Goal: Task Accomplishment & Management: Manage account settings

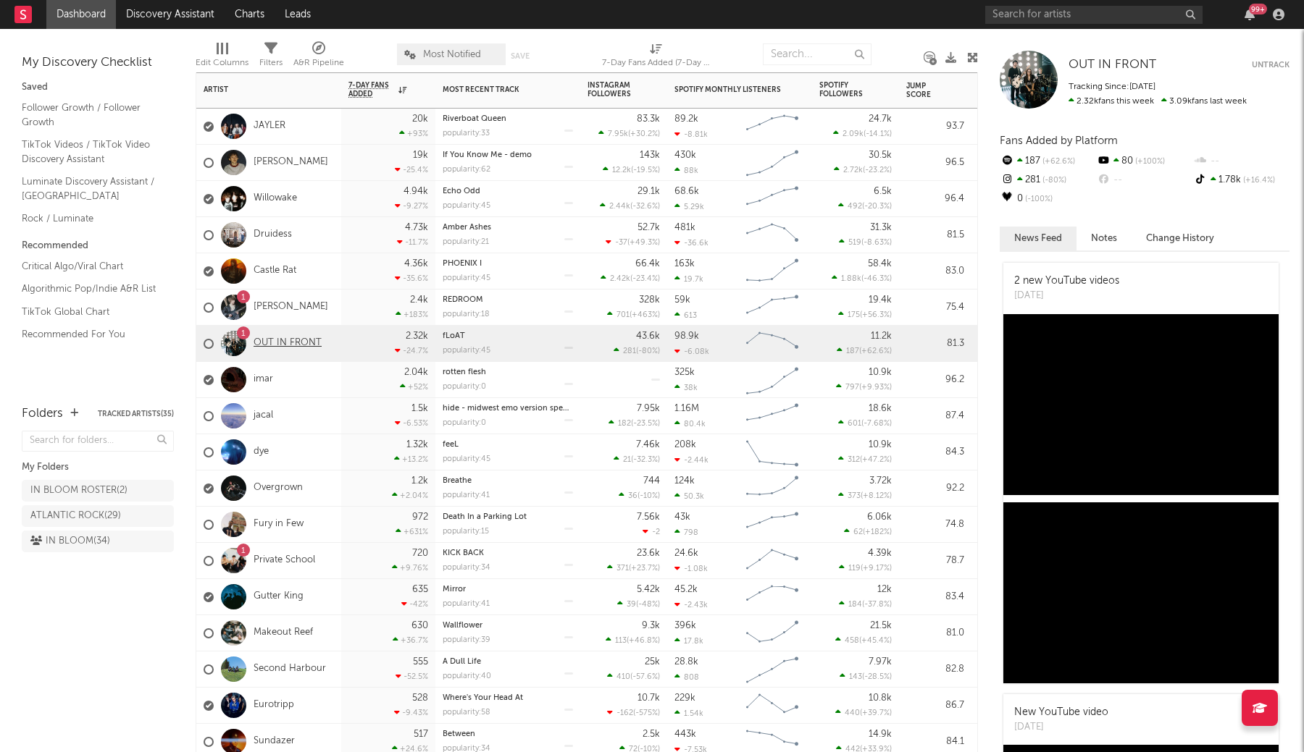
click at [280, 342] on link "OUT IN FRONT" at bounding box center [287, 343] width 68 height 12
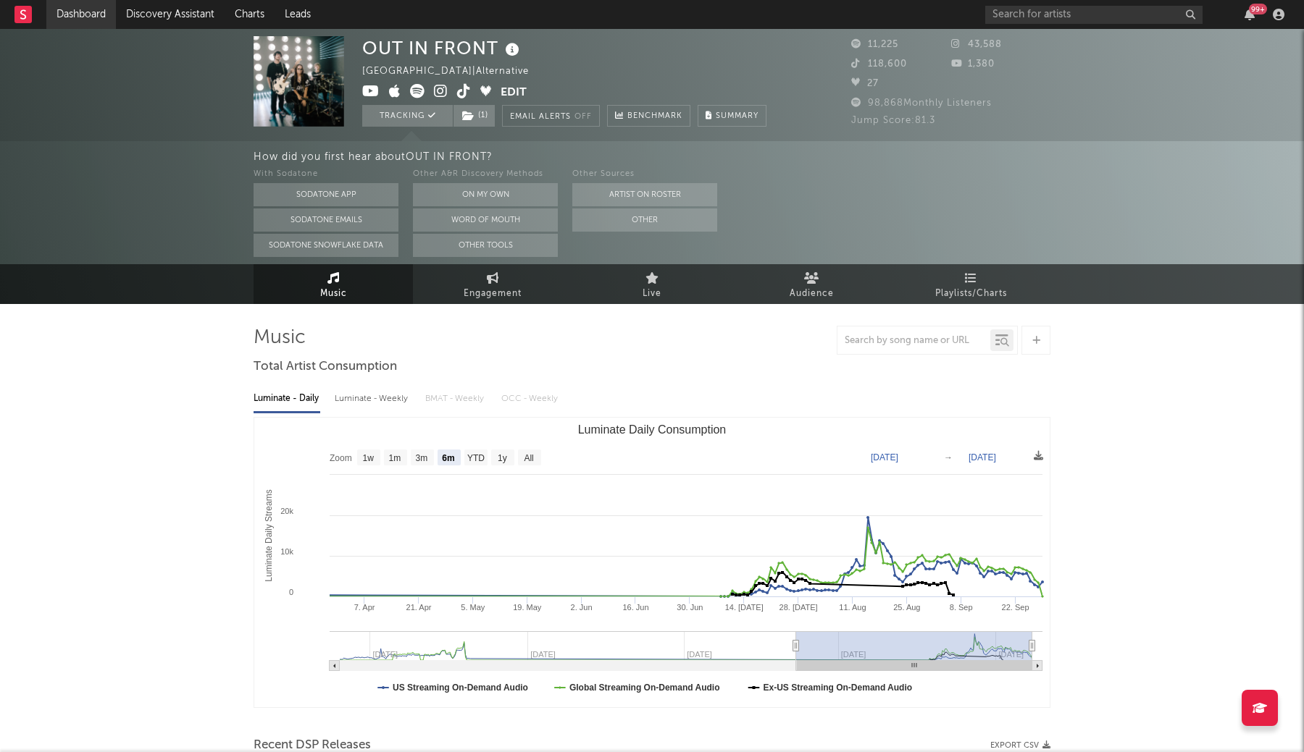
click at [89, 12] on link "Dashboard" at bounding box center [81, 14] width 70 height 29
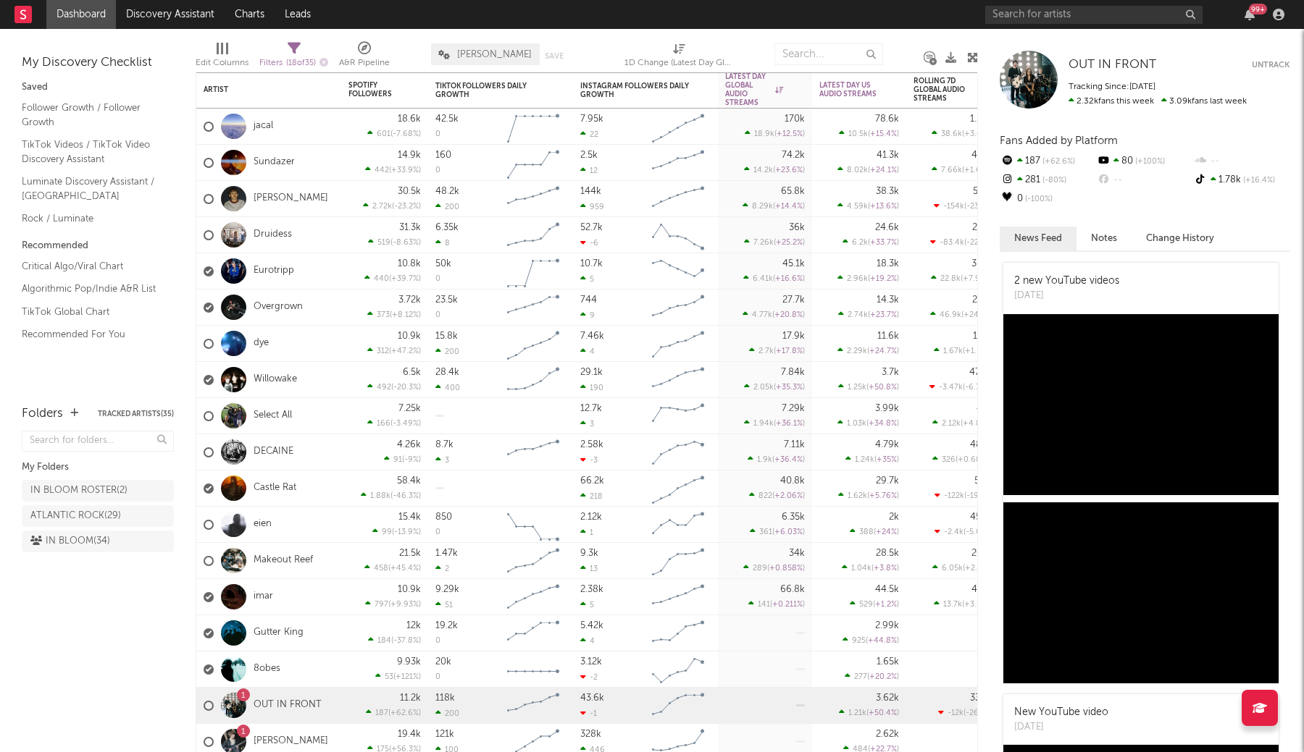
click at [463, 50] on span "LUKE" at bounding box center [494, 54] width 75 height 9
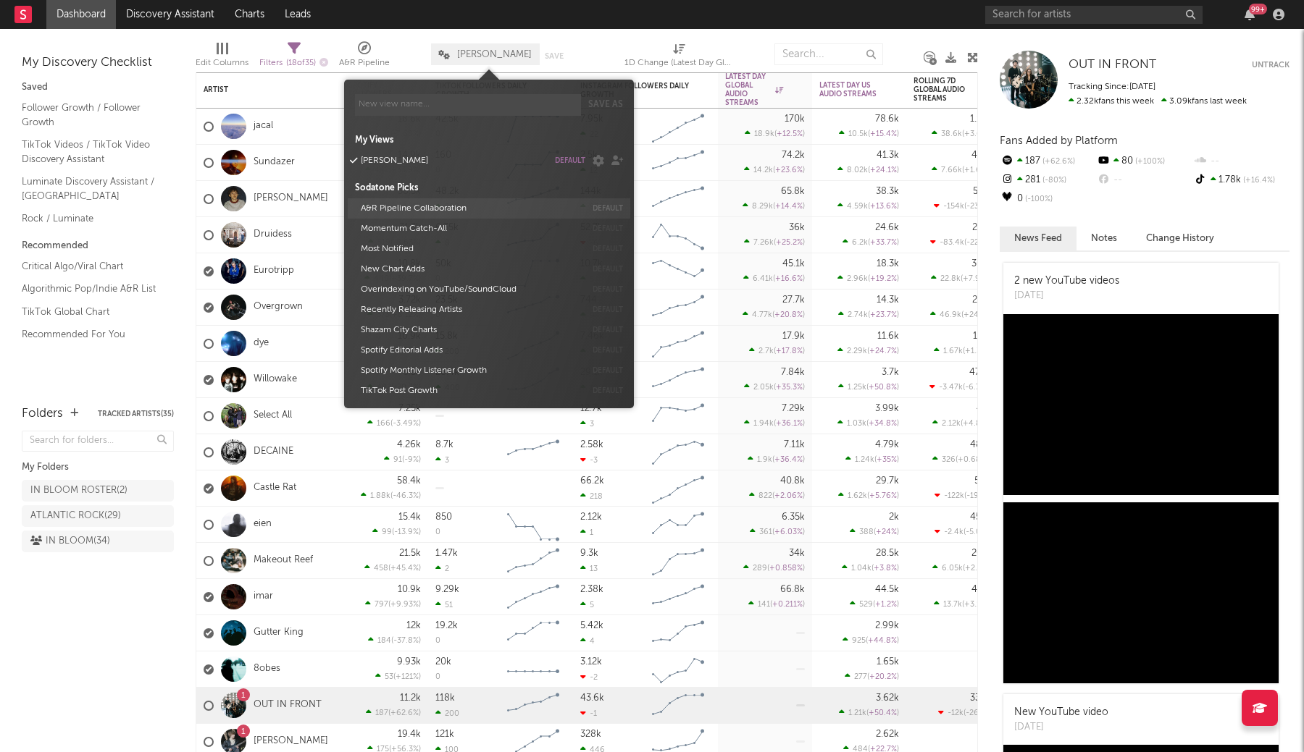
click at [391, 207] on button "A&R Pipeline Collaboration" at bounding box center [471, 208] width 230 height 20
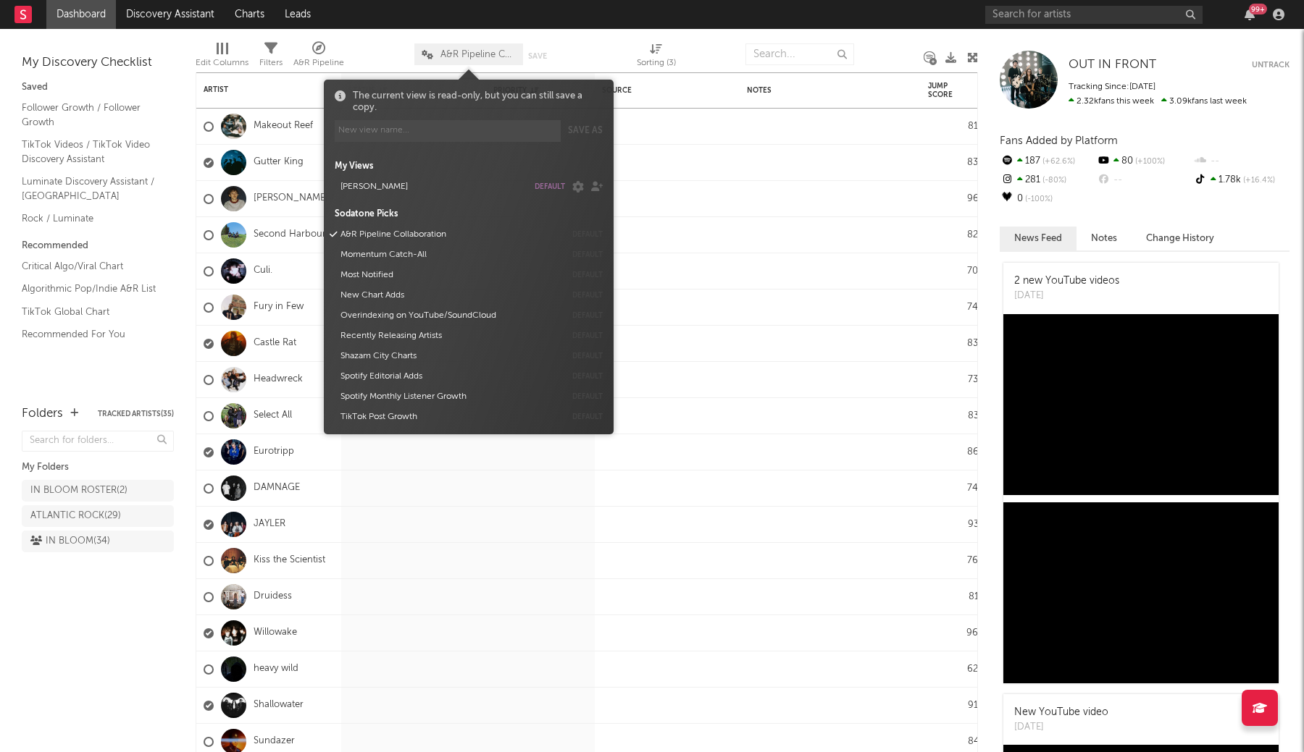
click at [370, 50] on div at bounding box center [379, 54] width 49 height 36
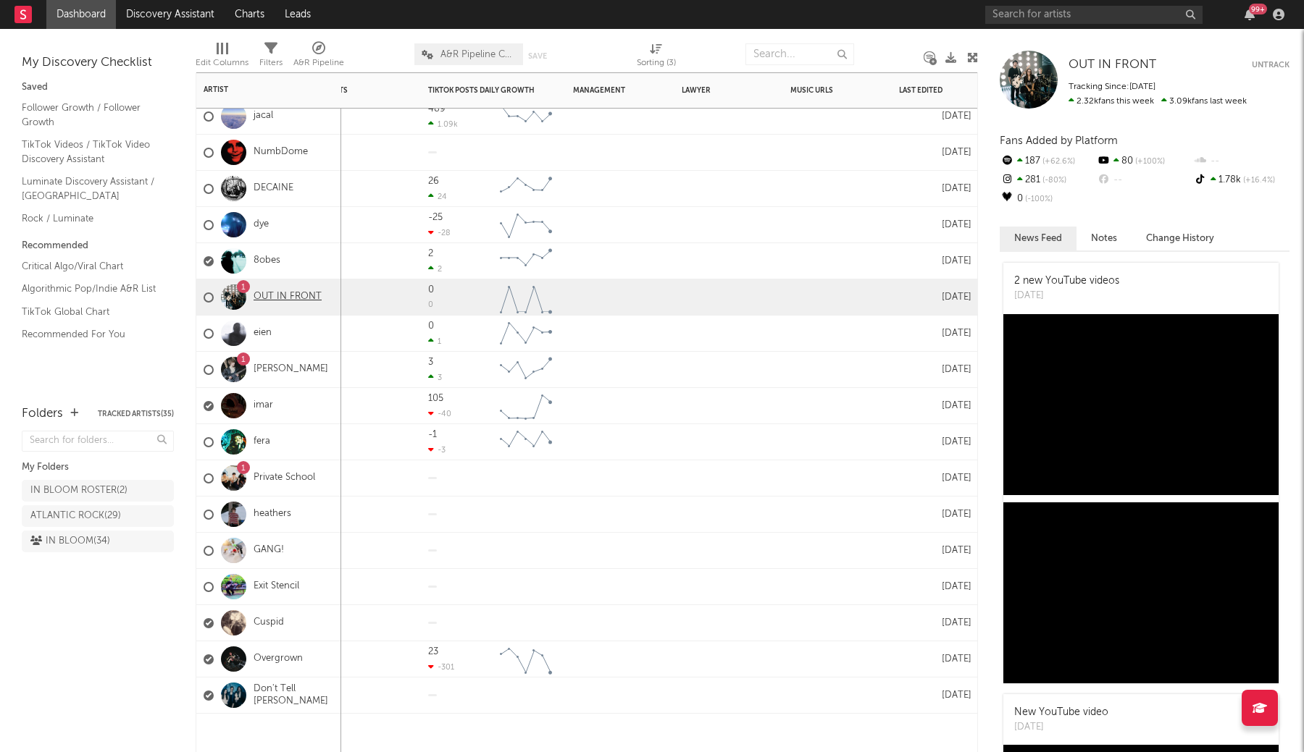
click at [269, 294] on link "OUT IN FRONT" at bounding box center [287, 297] width 68 height 12
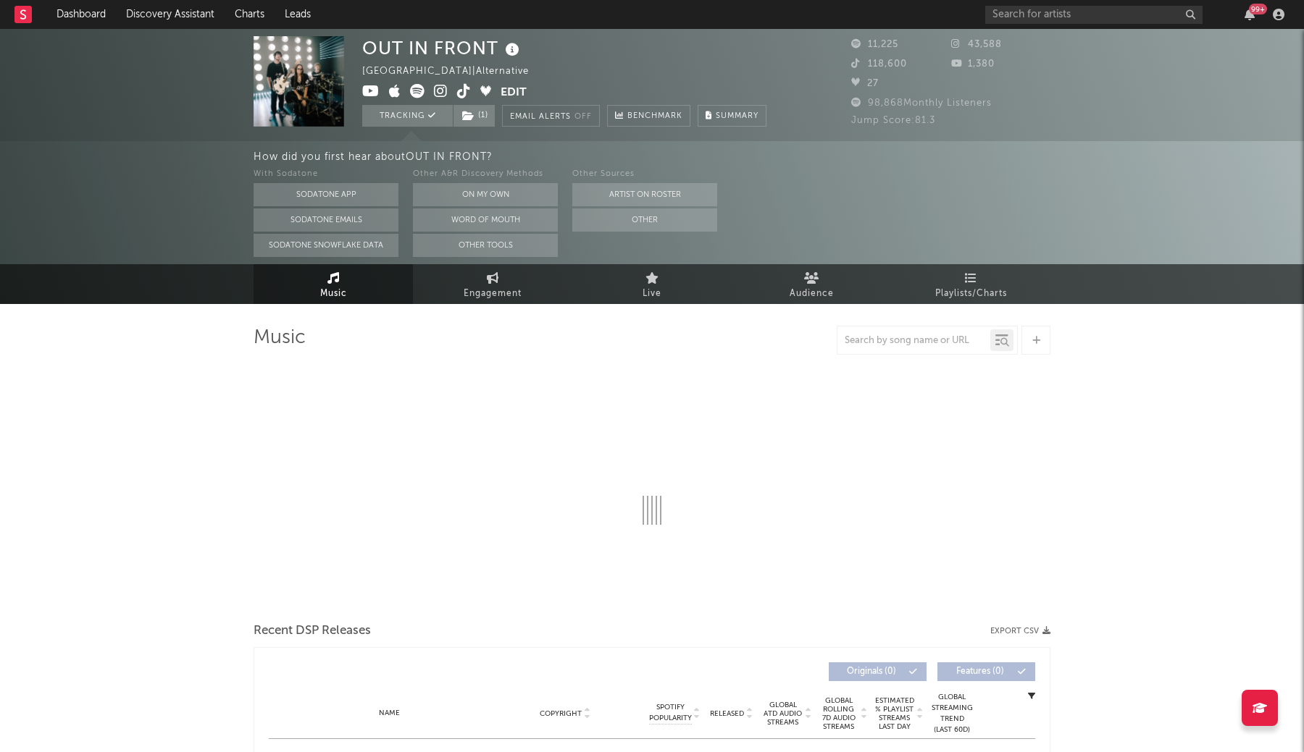
select select "6m"
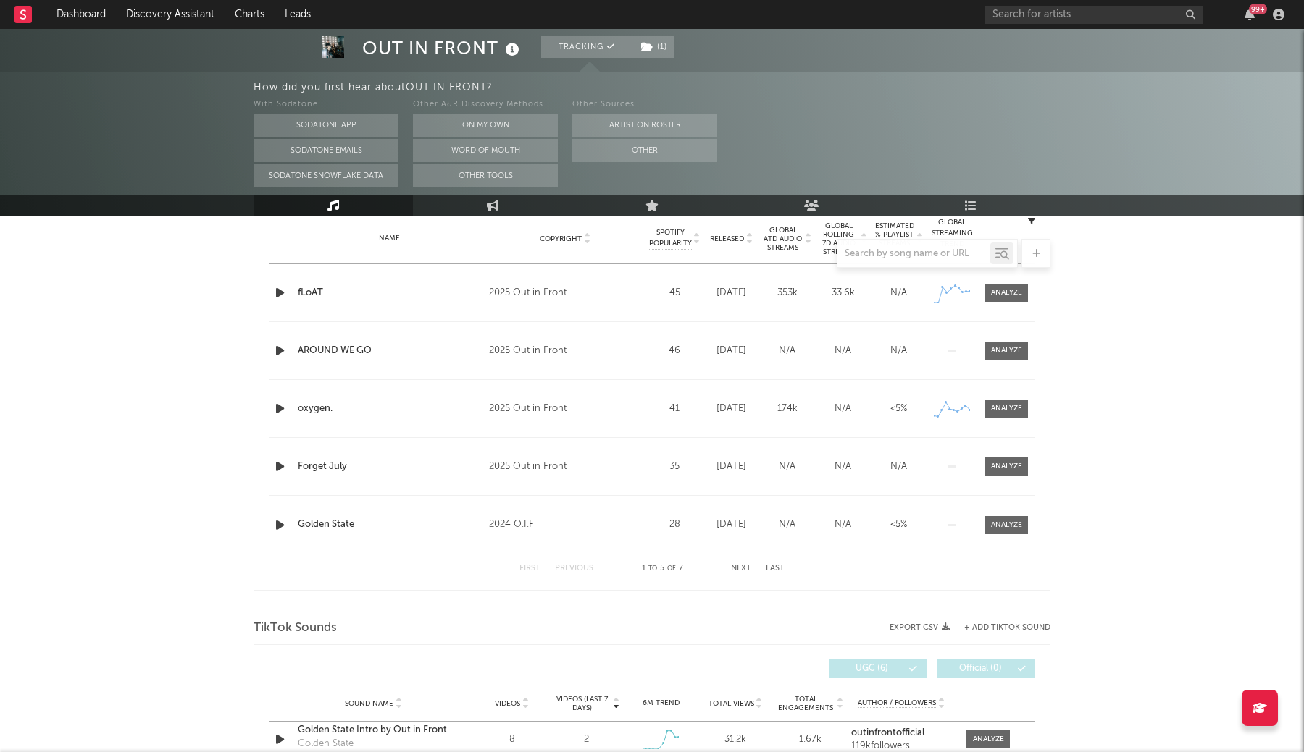
scroll to position [574, 0]
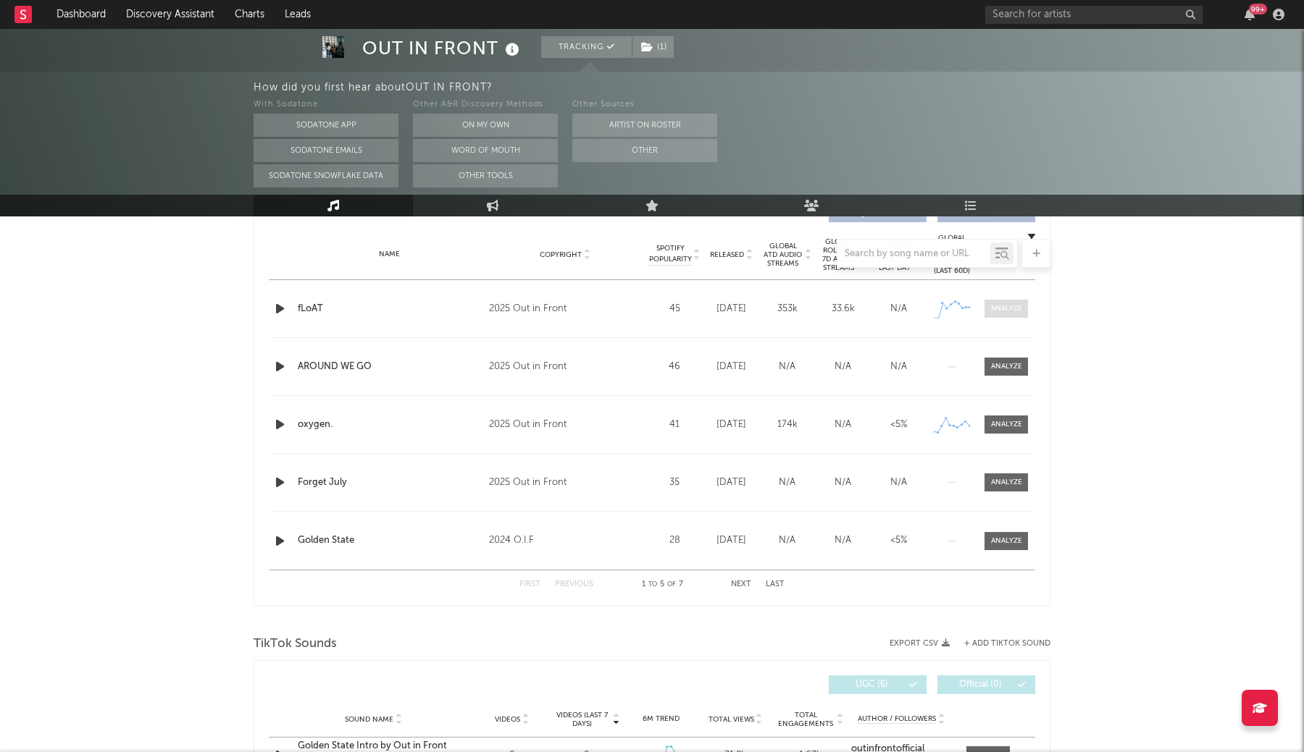
click at [994, 300] on span at bounding box center [1005, 309] width 43 height 18
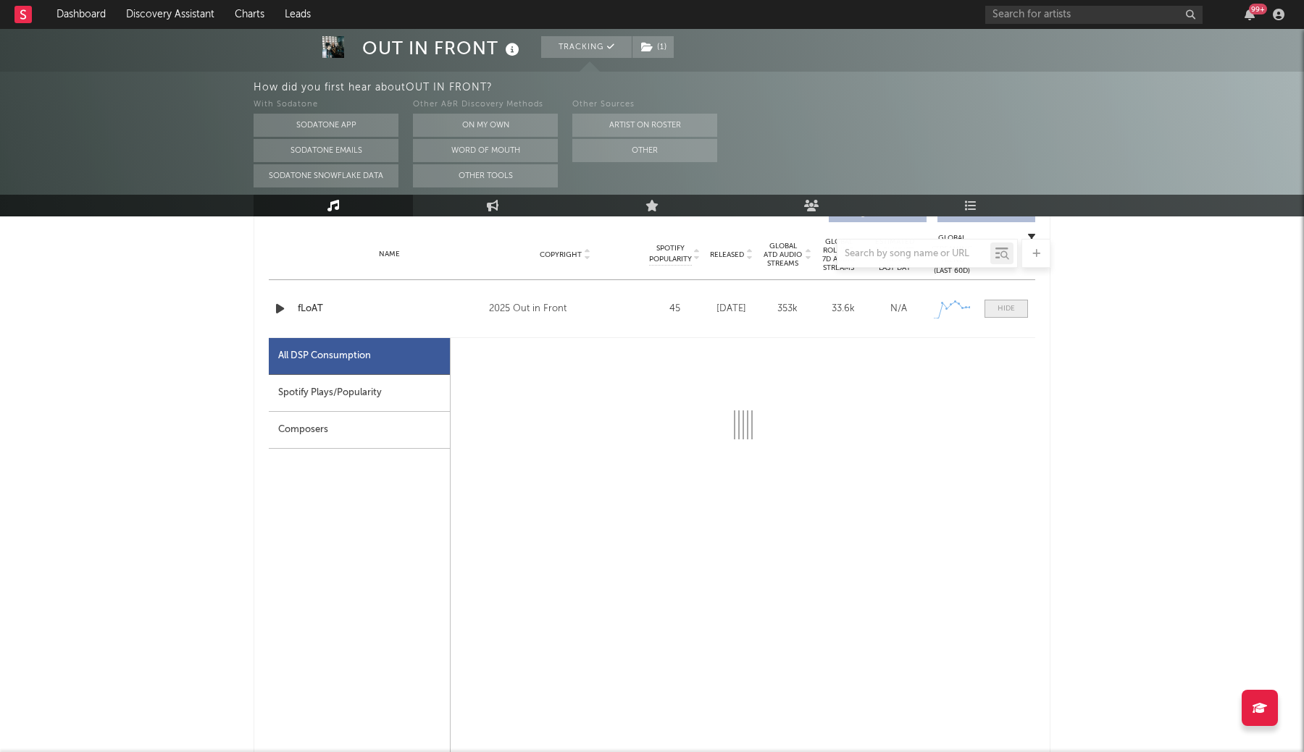
select select "1w"
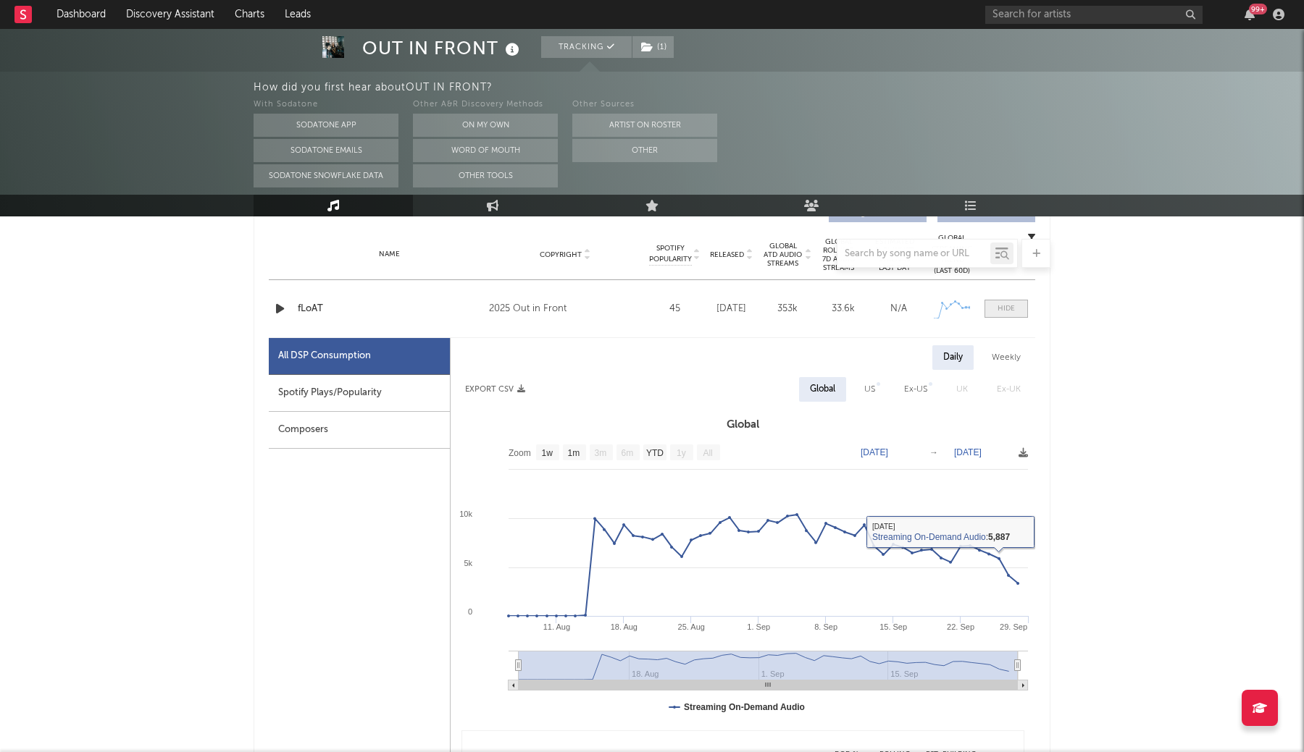
click at [997, 308] on div at bounding box center [1005, 308] width 17 height 11
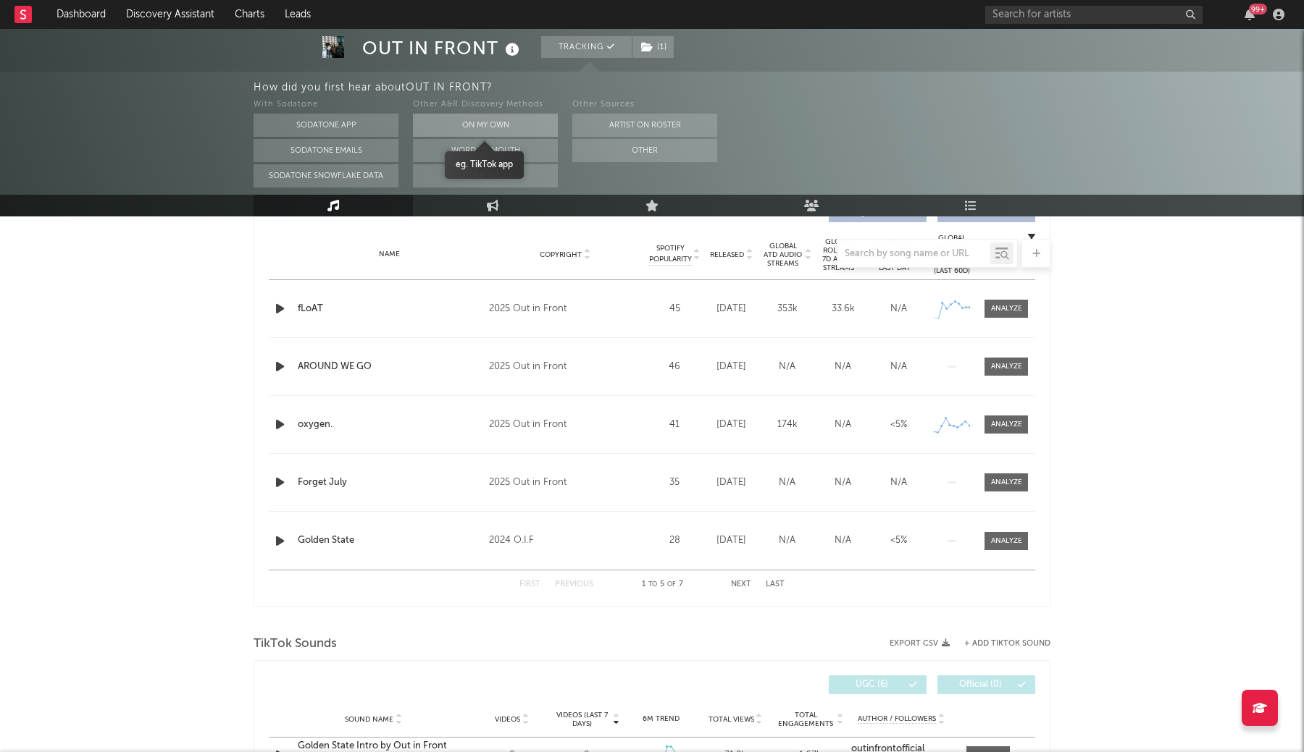
click at [486, 127] on button "On My Own" at bounding box center [485, 125] width 145 height 23
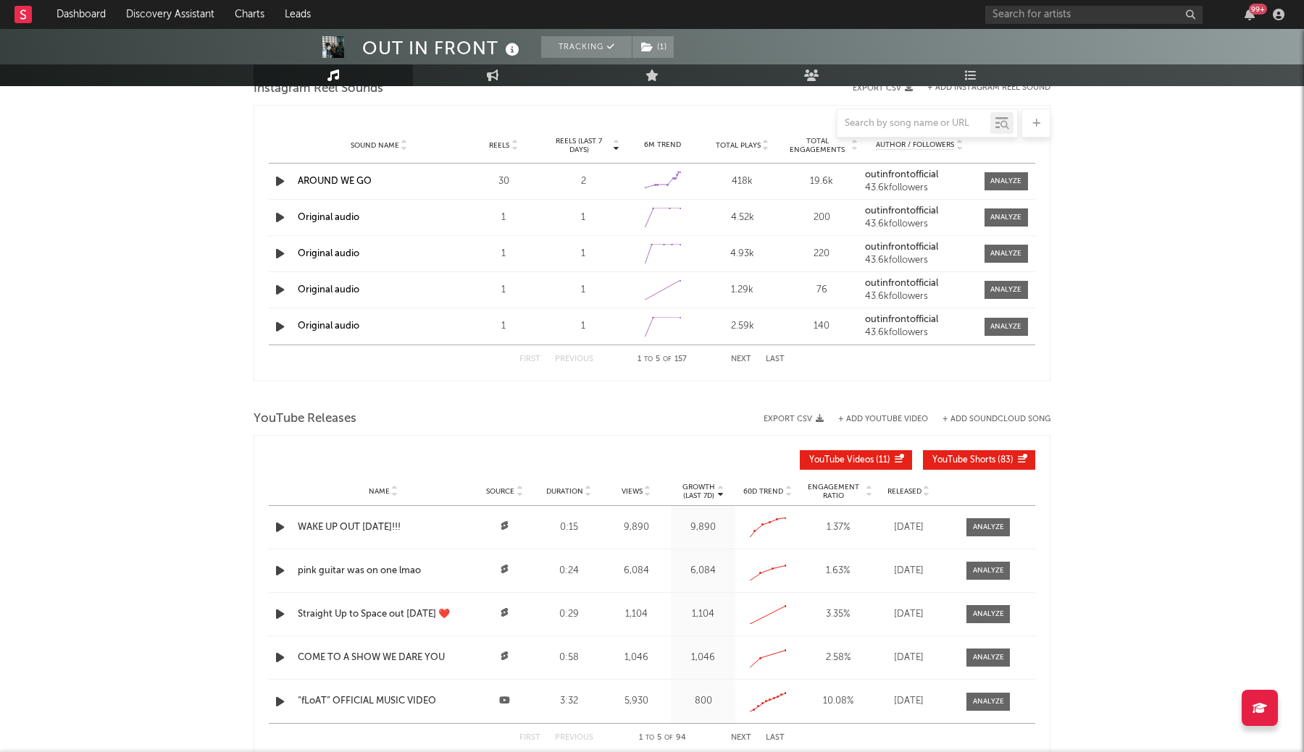
scroll to position [1329, 0]
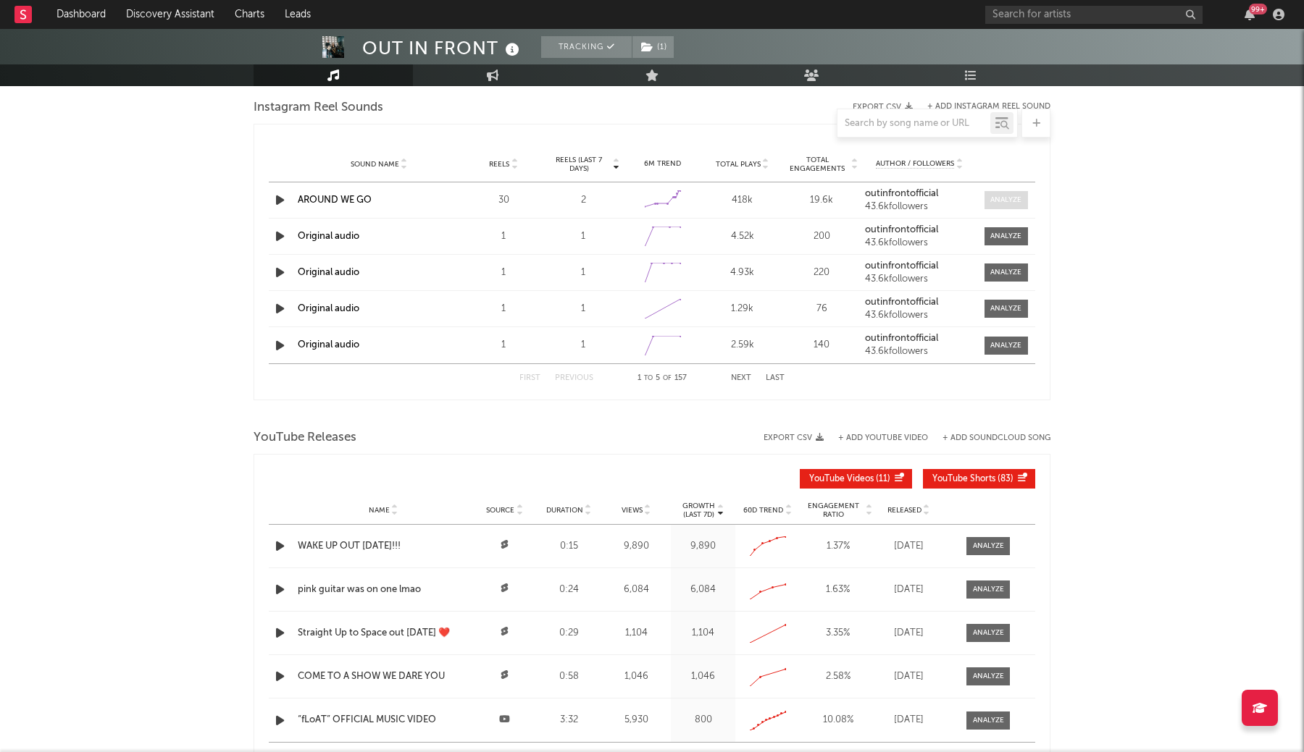
click at [991, 198] on div at bounding box center [1005, 200] width 31 height 11
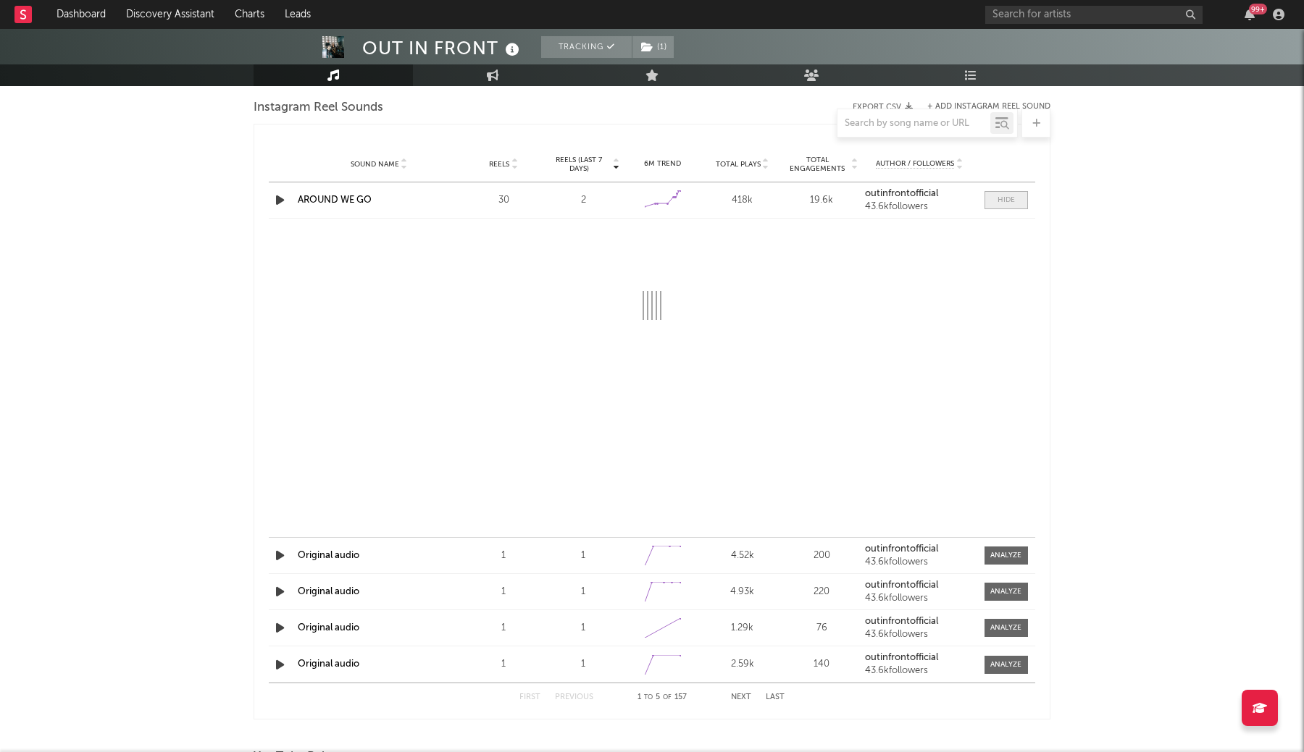
select select "1w"
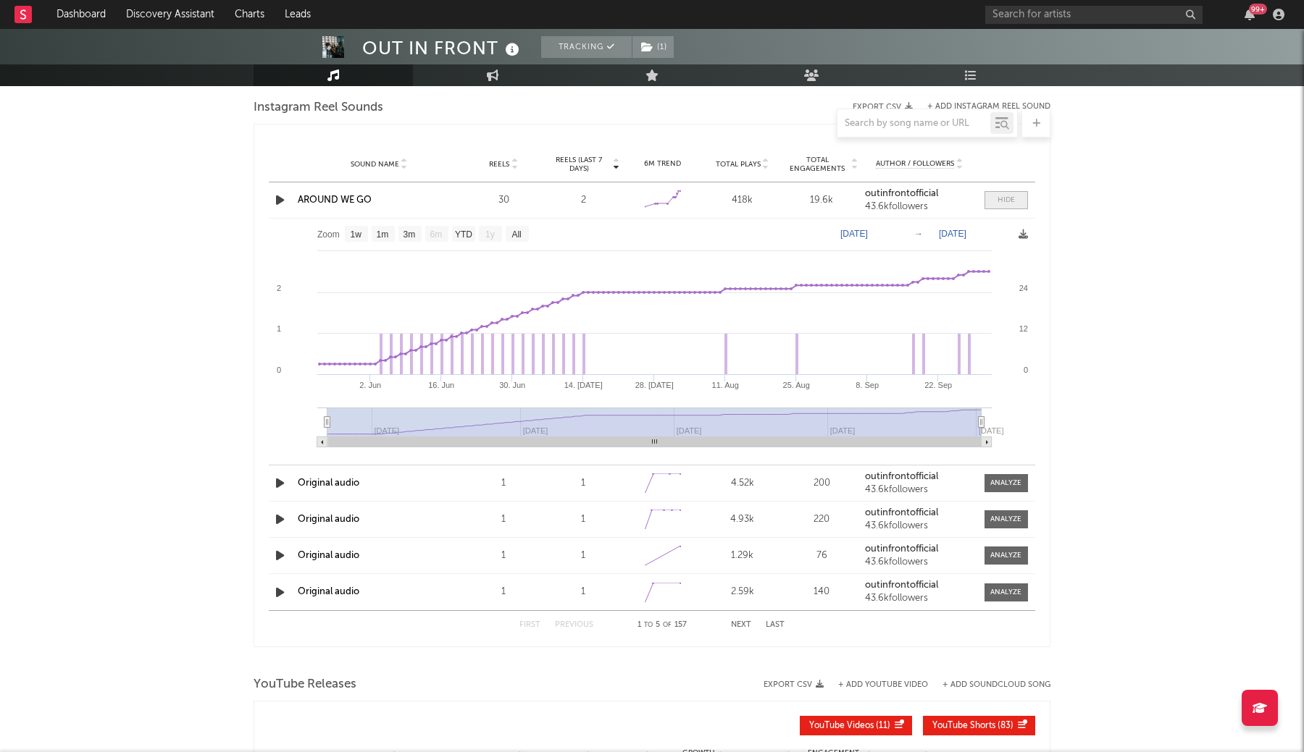
click at [991, 198] on span at bounding box center [1005, 200] width 43 height 18
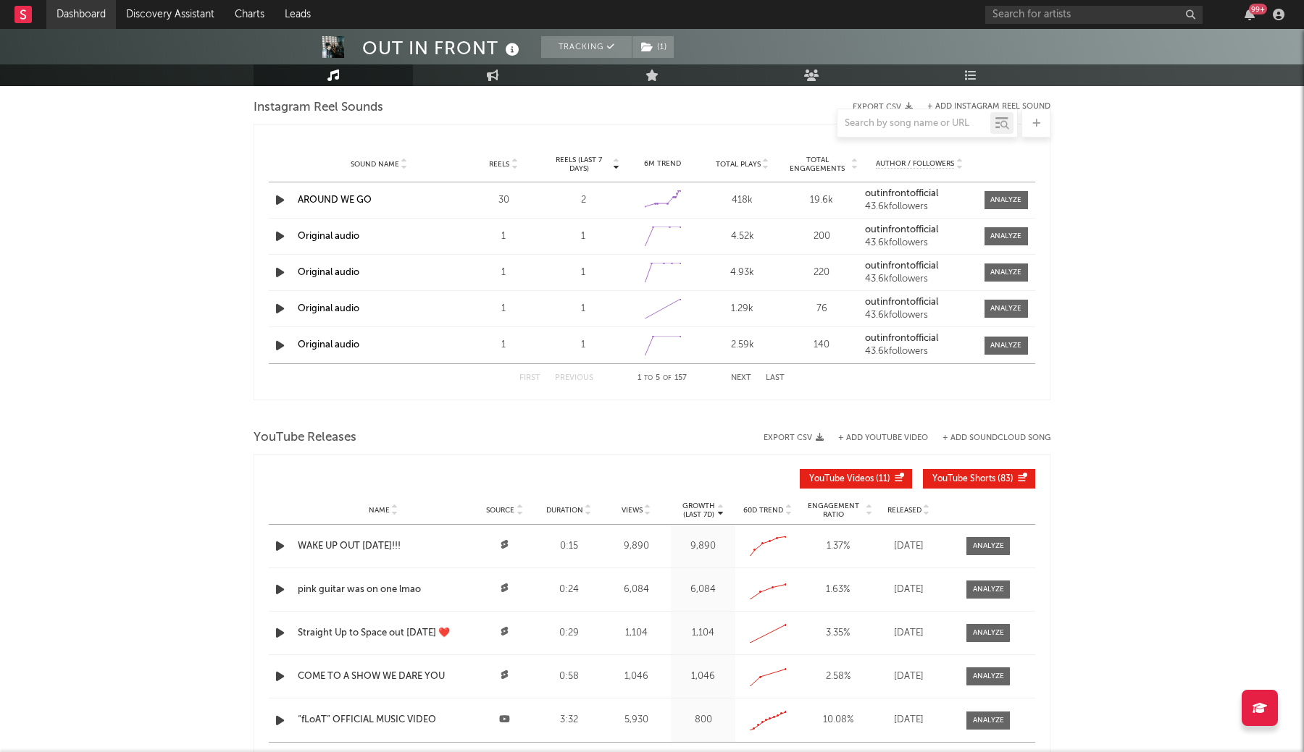
click at [83, 19] on link "Dashboard" at bounding box center [81, 14] width 70 height 29
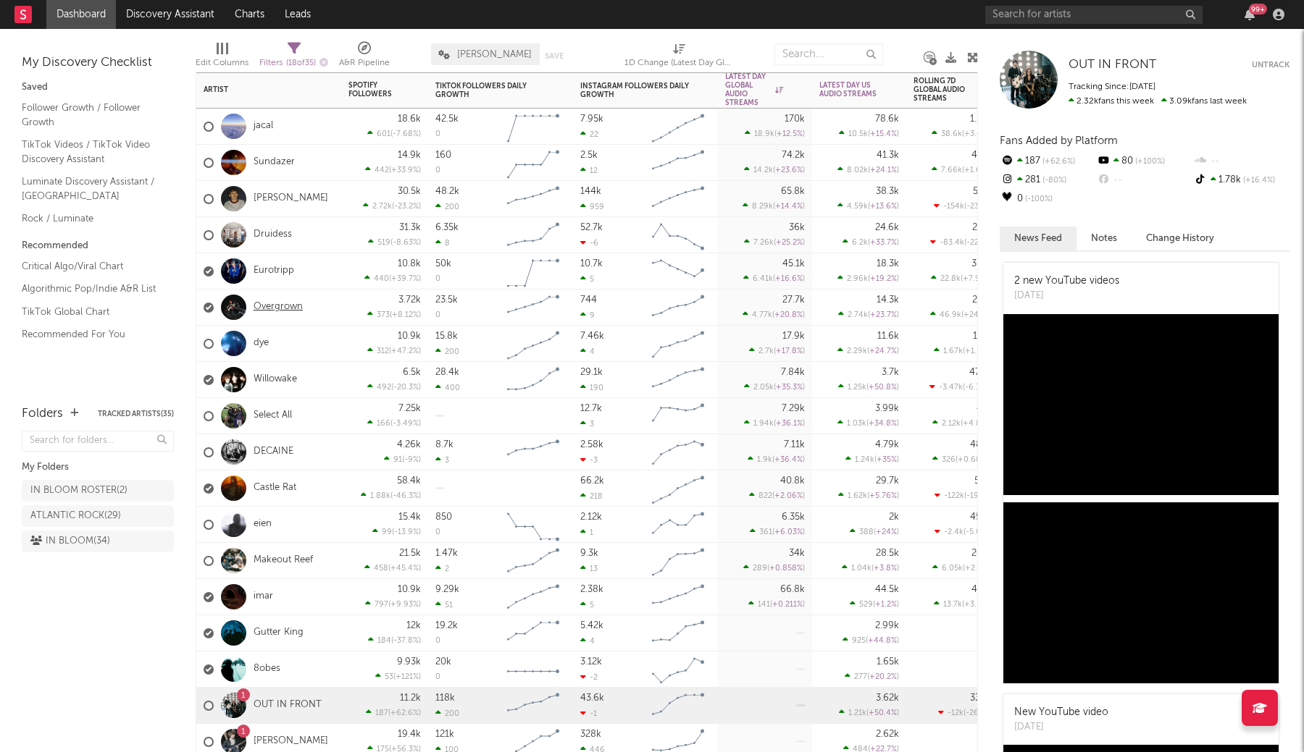
click at [274, 302] on link "Overgrown" at bounding box center [277, 307] width 49 height 12
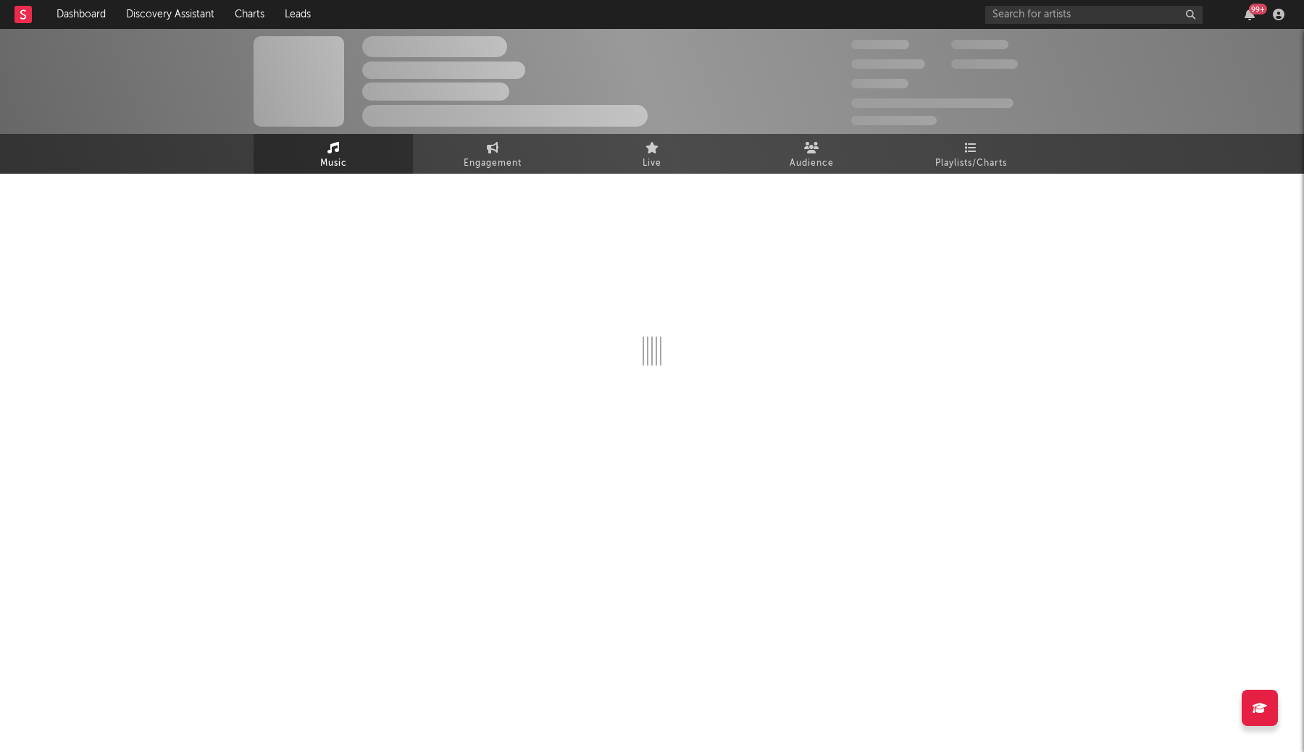
select select "1w"
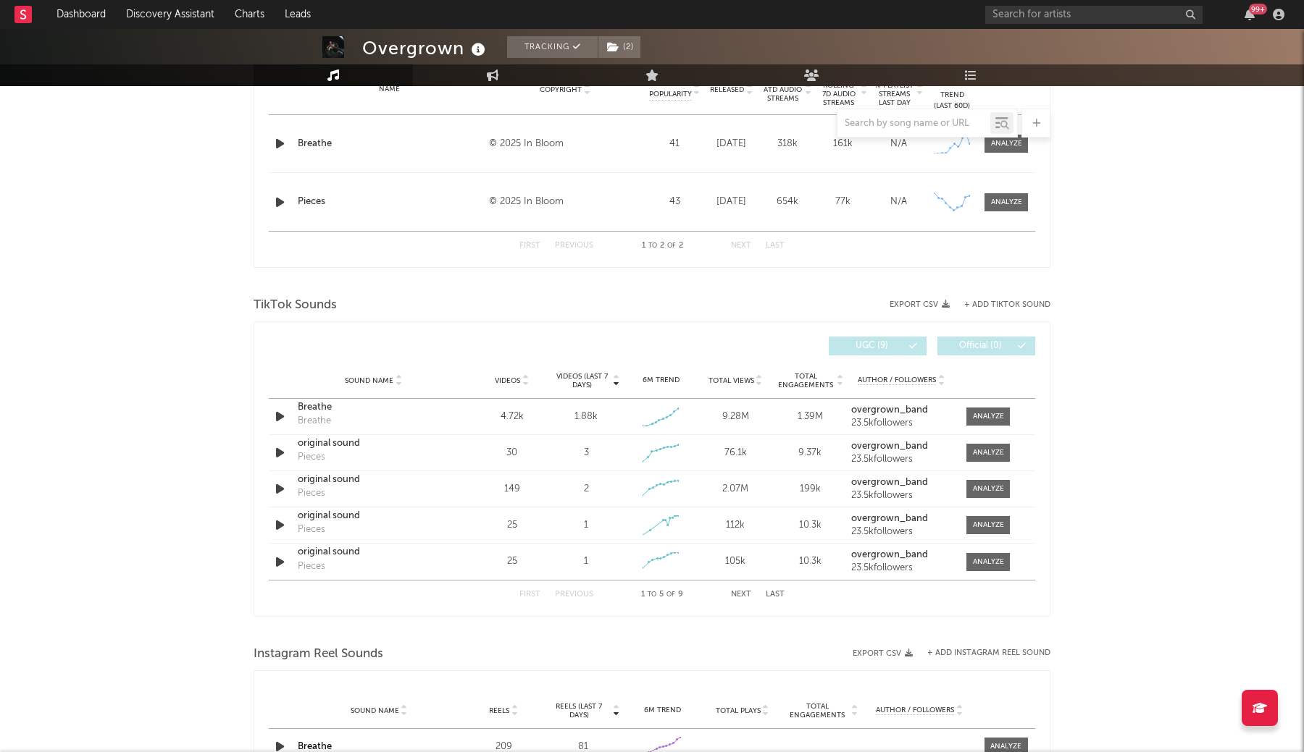
scroll to position [615, 0]
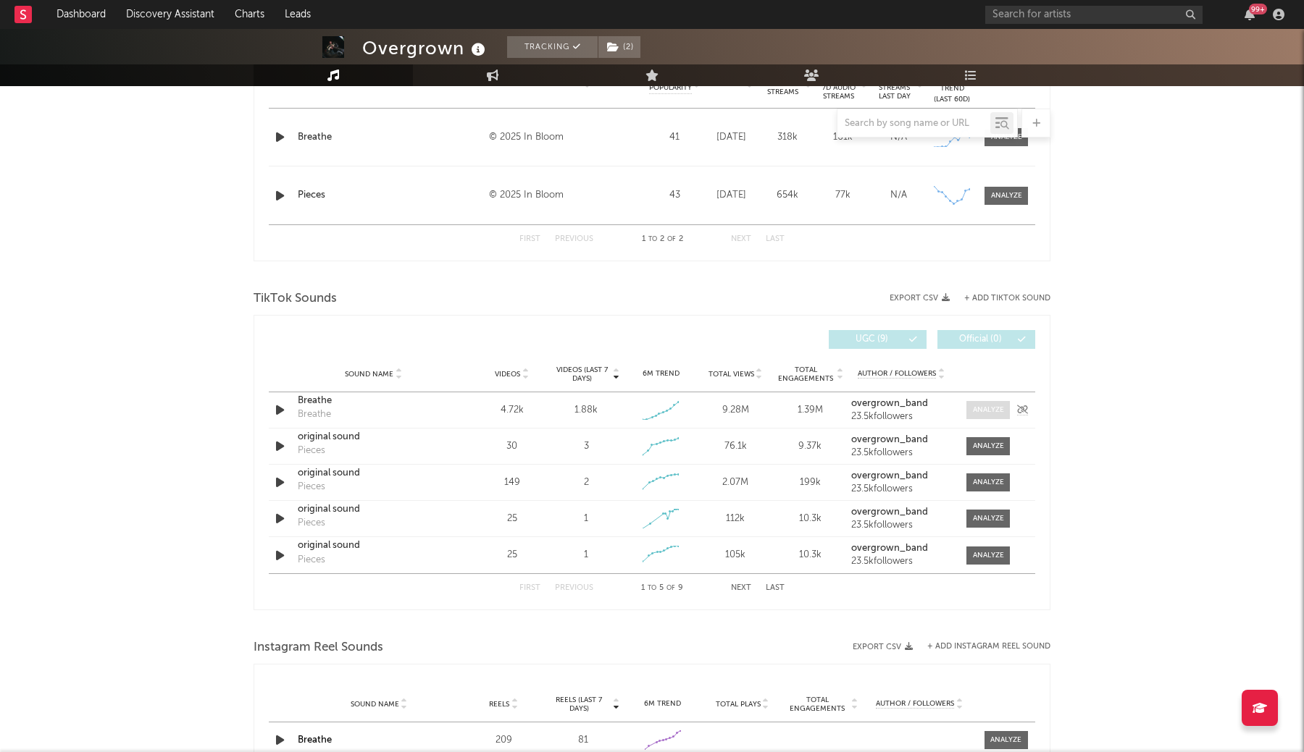
click at [970, 415] on span at bounding box center [987, 410] width 43 height 18
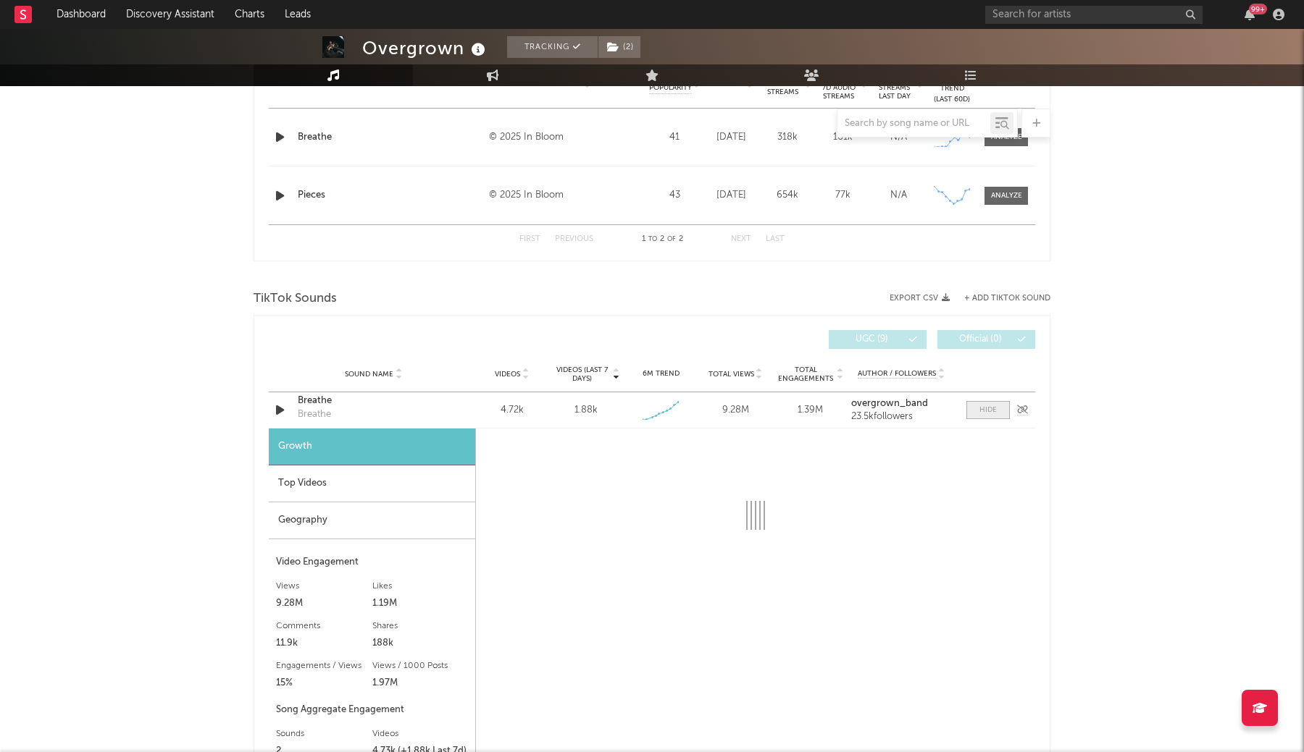
scroll to position [829, 0]
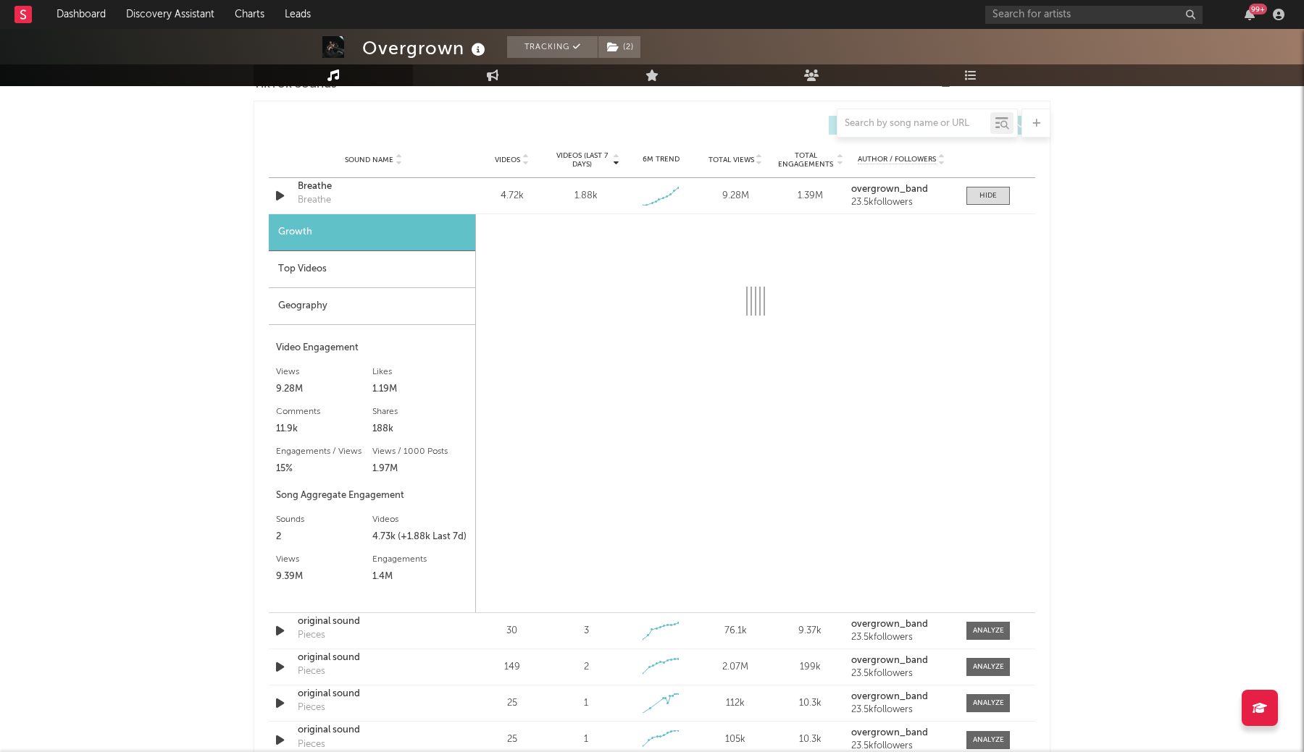
select select "1w"
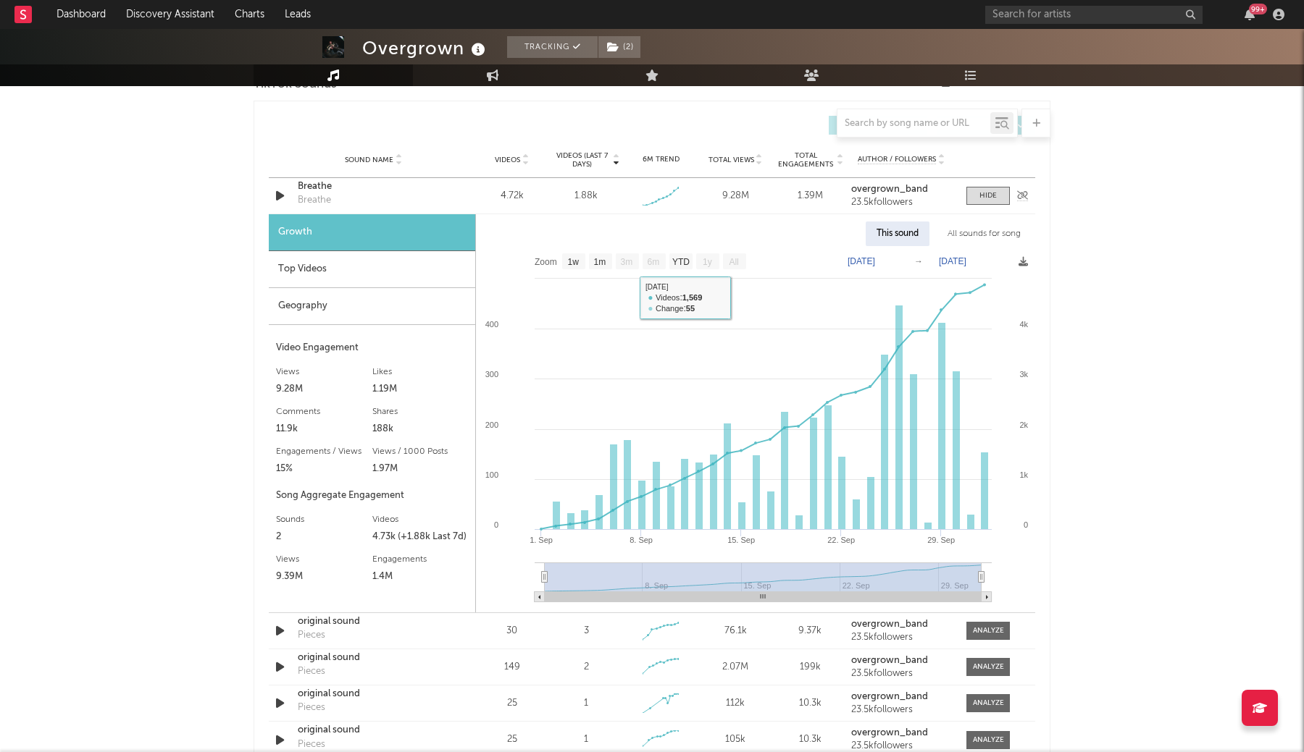
click at [314, 188] on div "Breathe" at bounding box center [373, 187] width 151 height 14
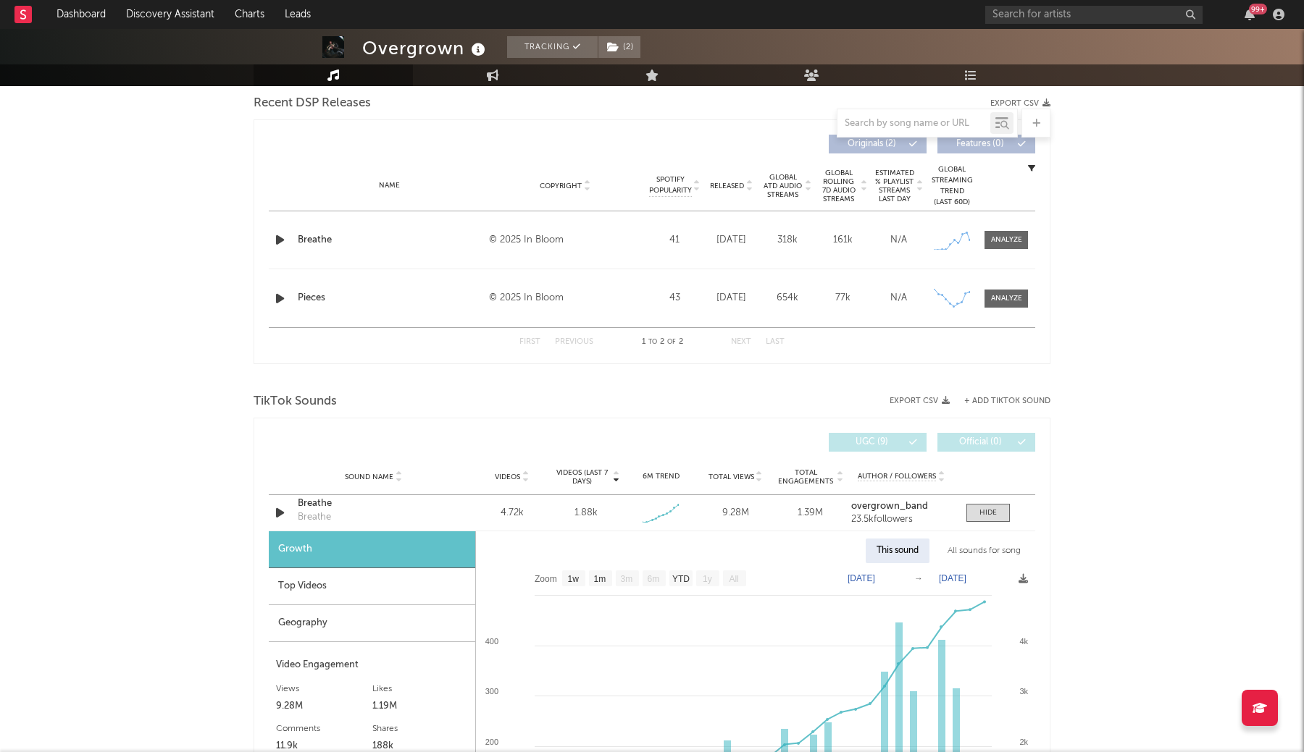
scroll to position [511, 0]
click at [1005, 245] on div at bounding box center [1006, 241] width 31 height 11
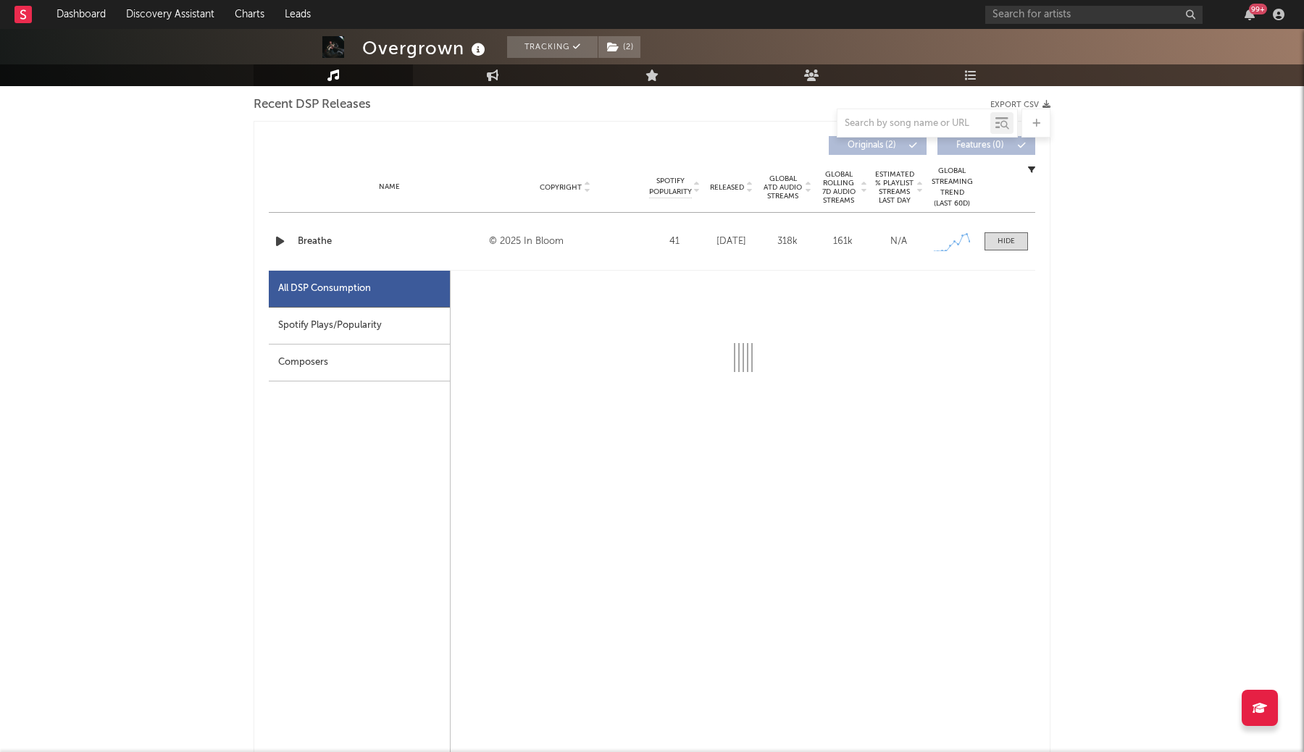
select select "1w"
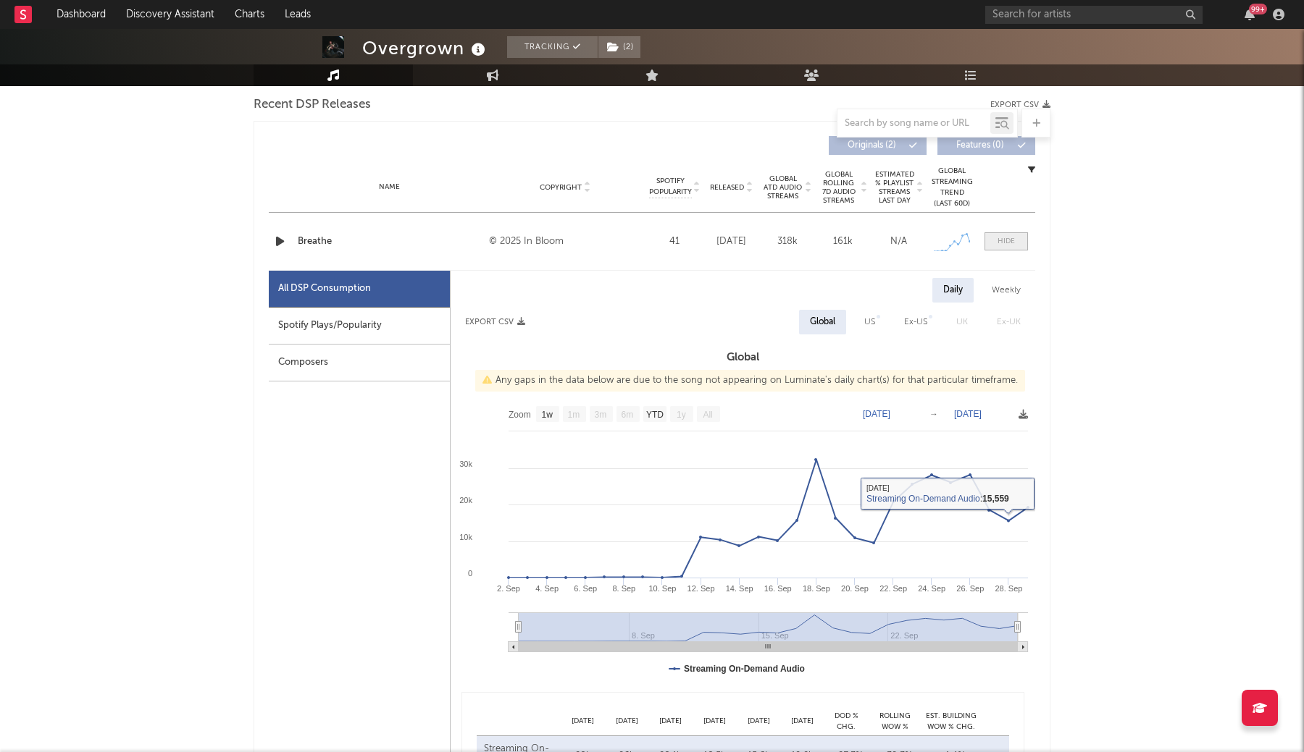
click at [999, 243] on div at bounding box center [1005, 241] width 17 height 11
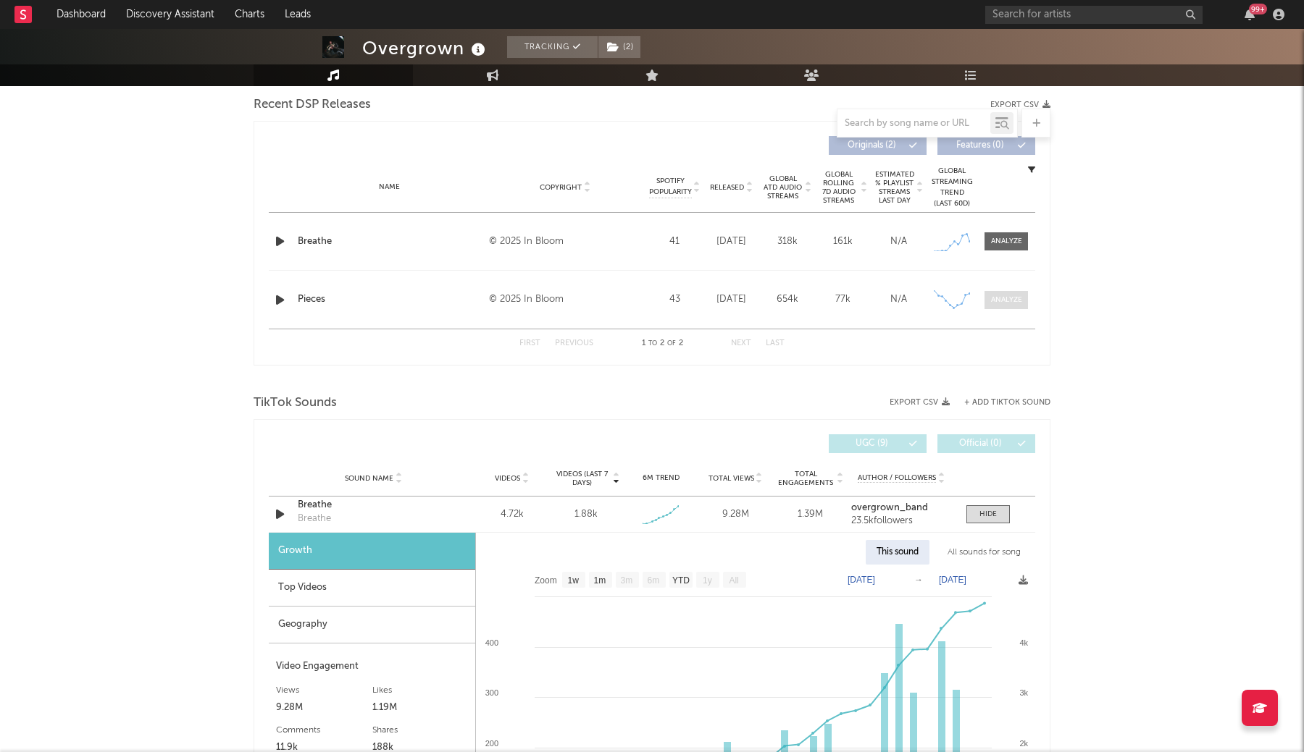
click at [1007, 298] on div at bounding box center [1006, 300] width 31 height 11
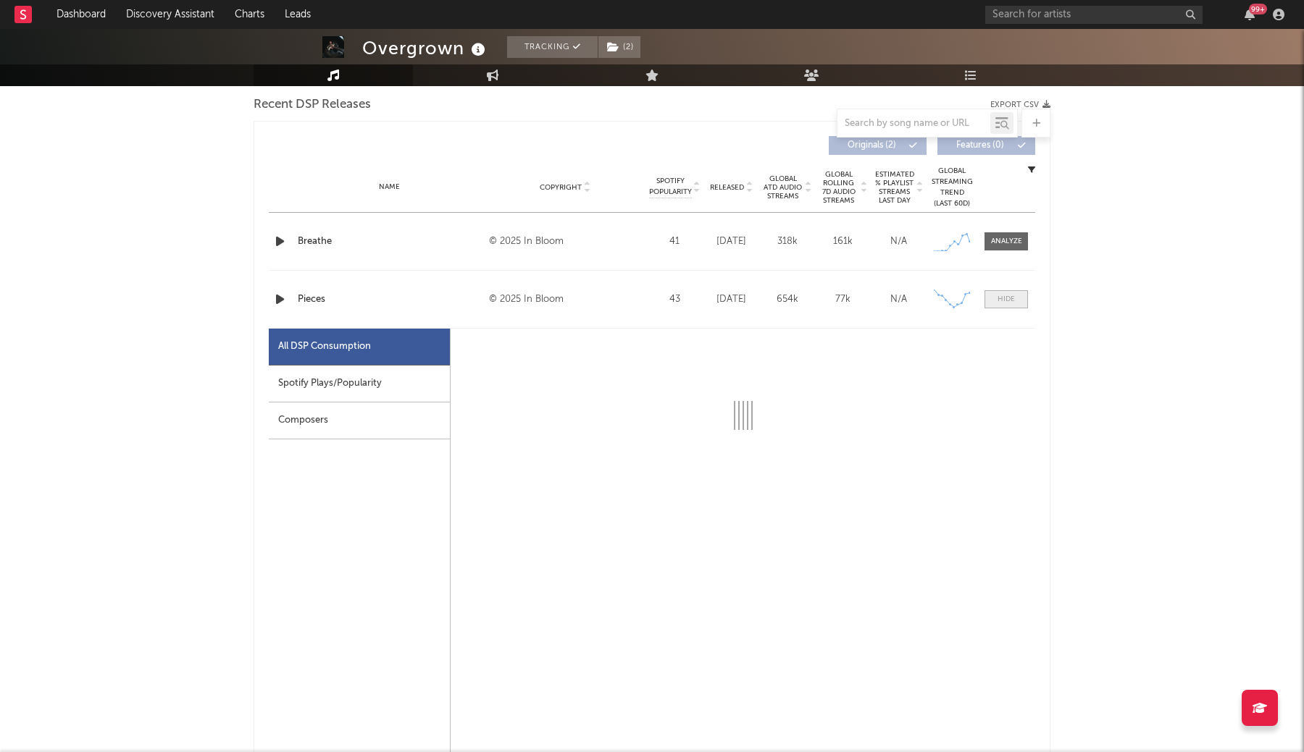
select select "1w"
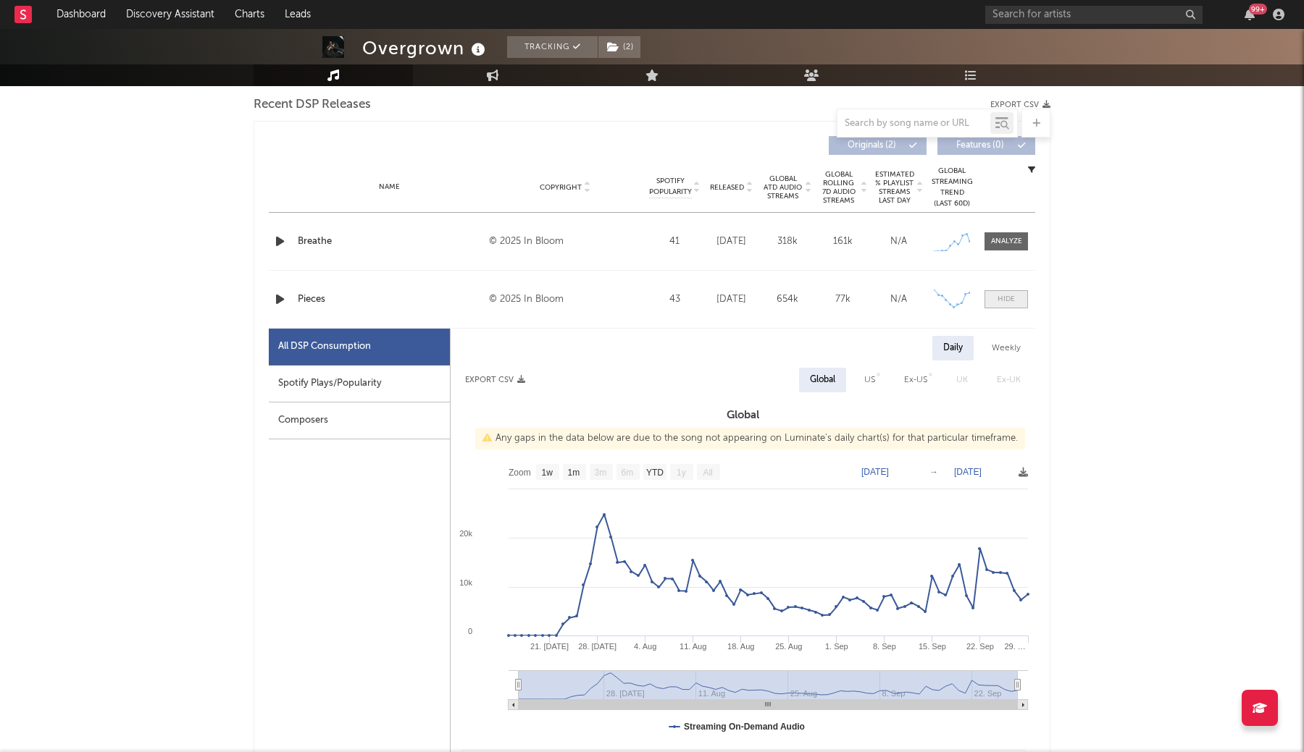
click at [1007, 298] on div at bounding box center [1005, 299] width 17 height 11
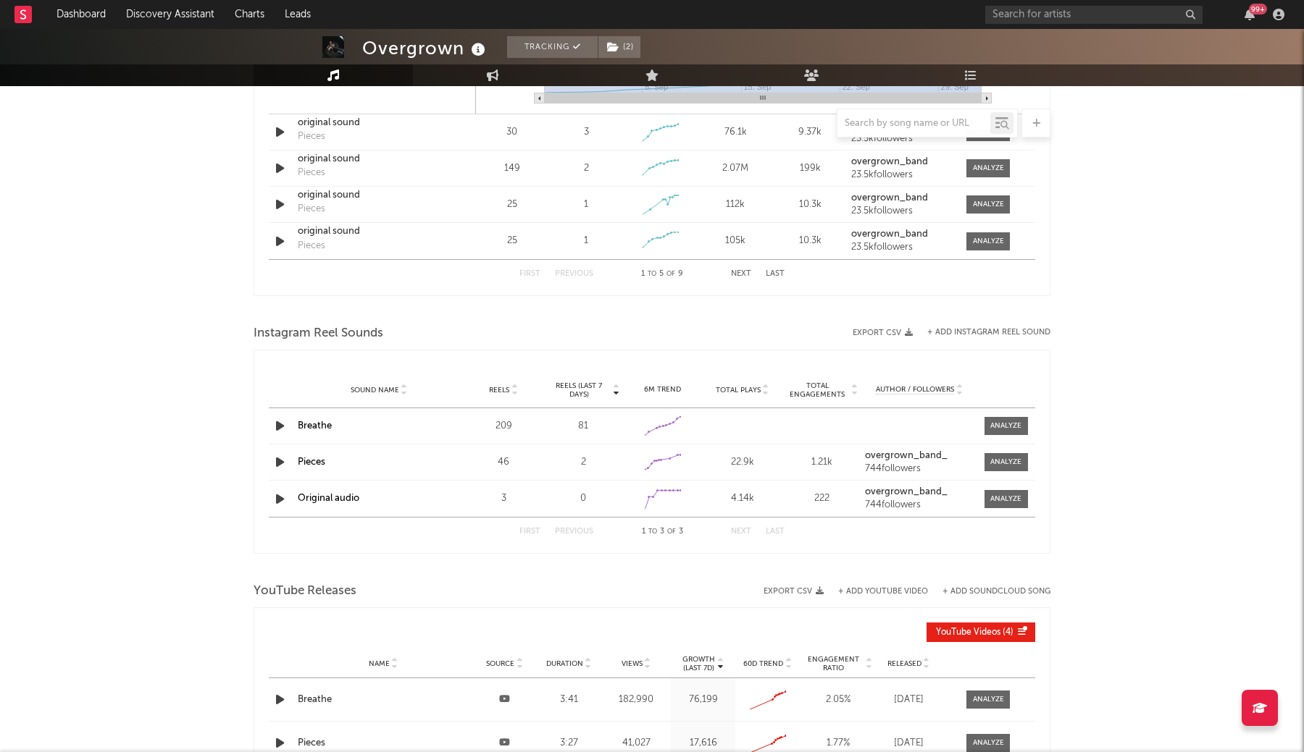
scroll to position [1367, 0]
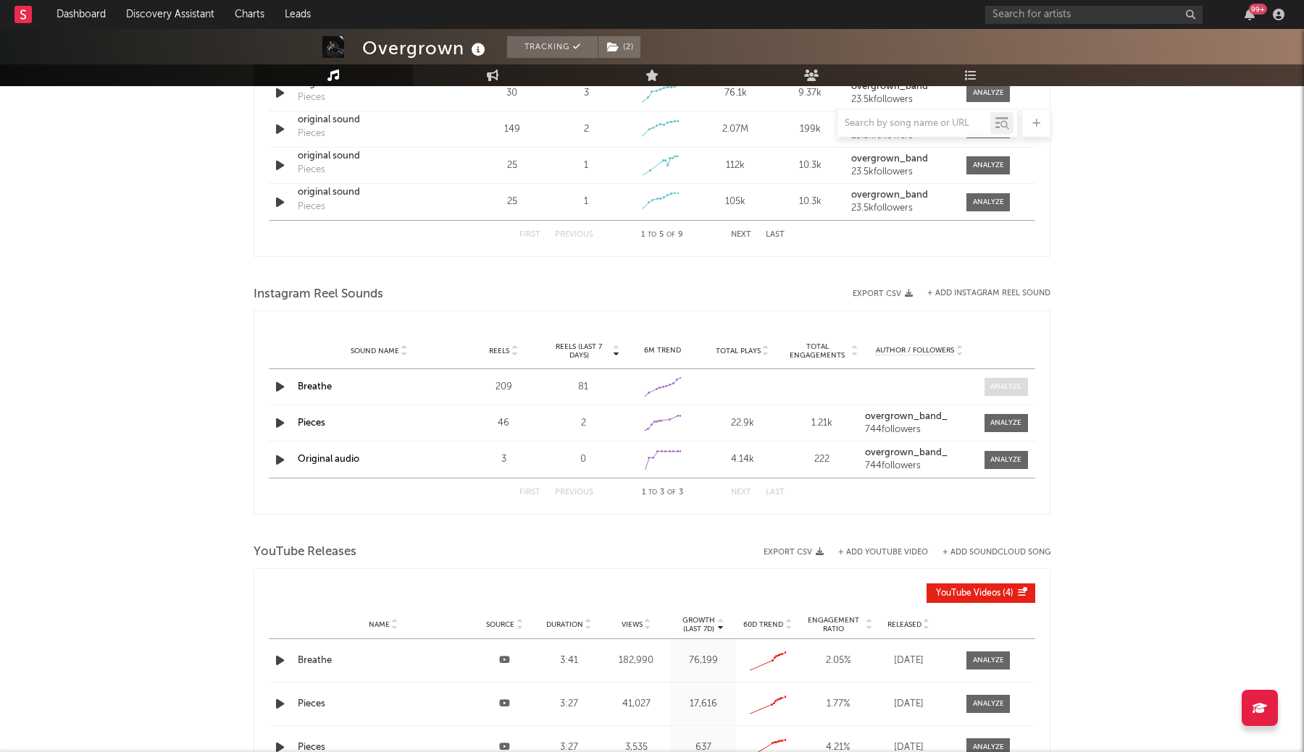
click at [1007, 393] on span at bounding box center [1005, 387] width 43 height 18
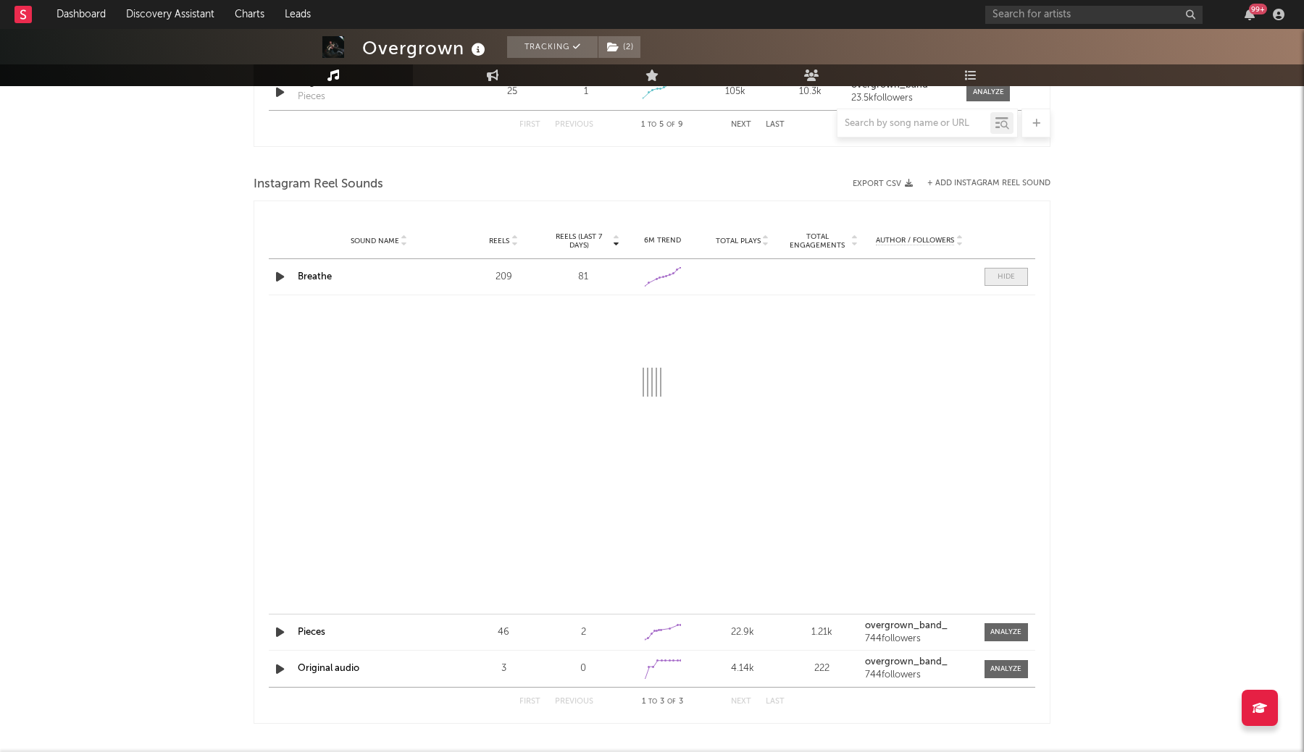
scroll to position [1485, 0]
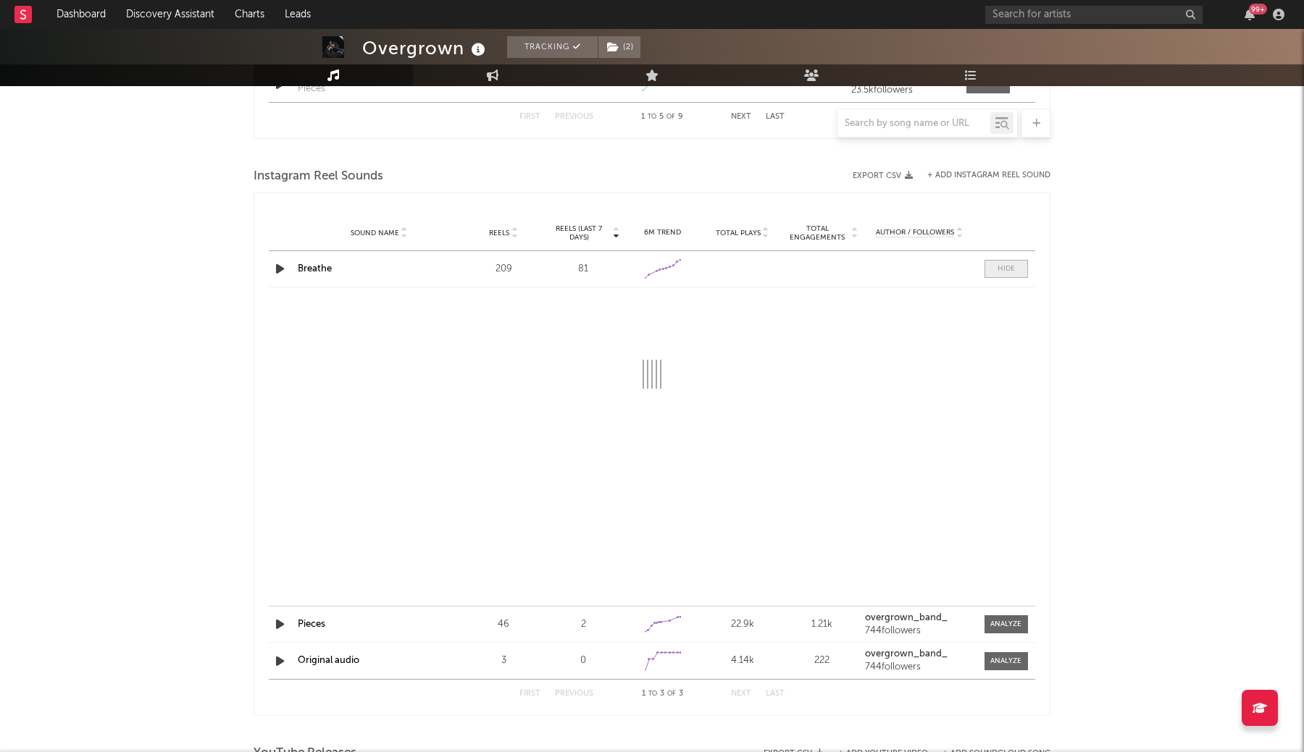
select select "1w"
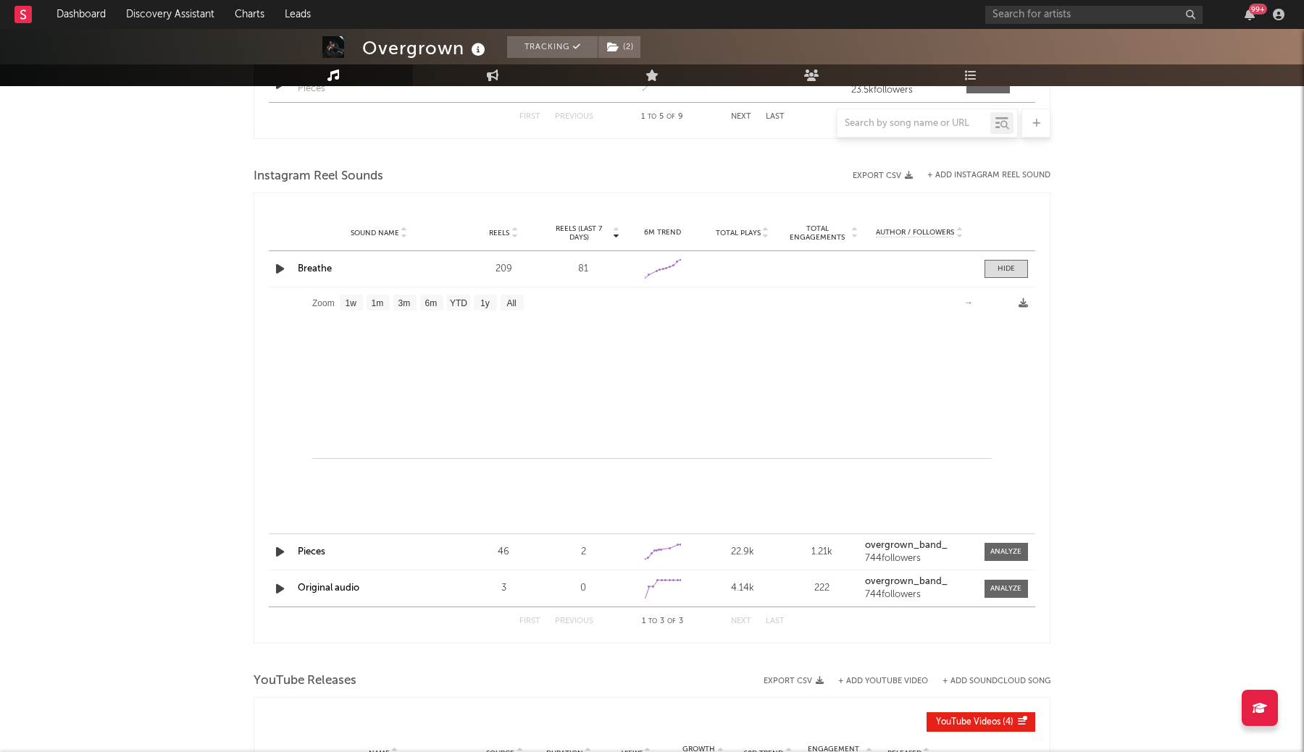
click at [321, 269] on link "Breathe" at bounding box center [315, 268] width 34 height 9
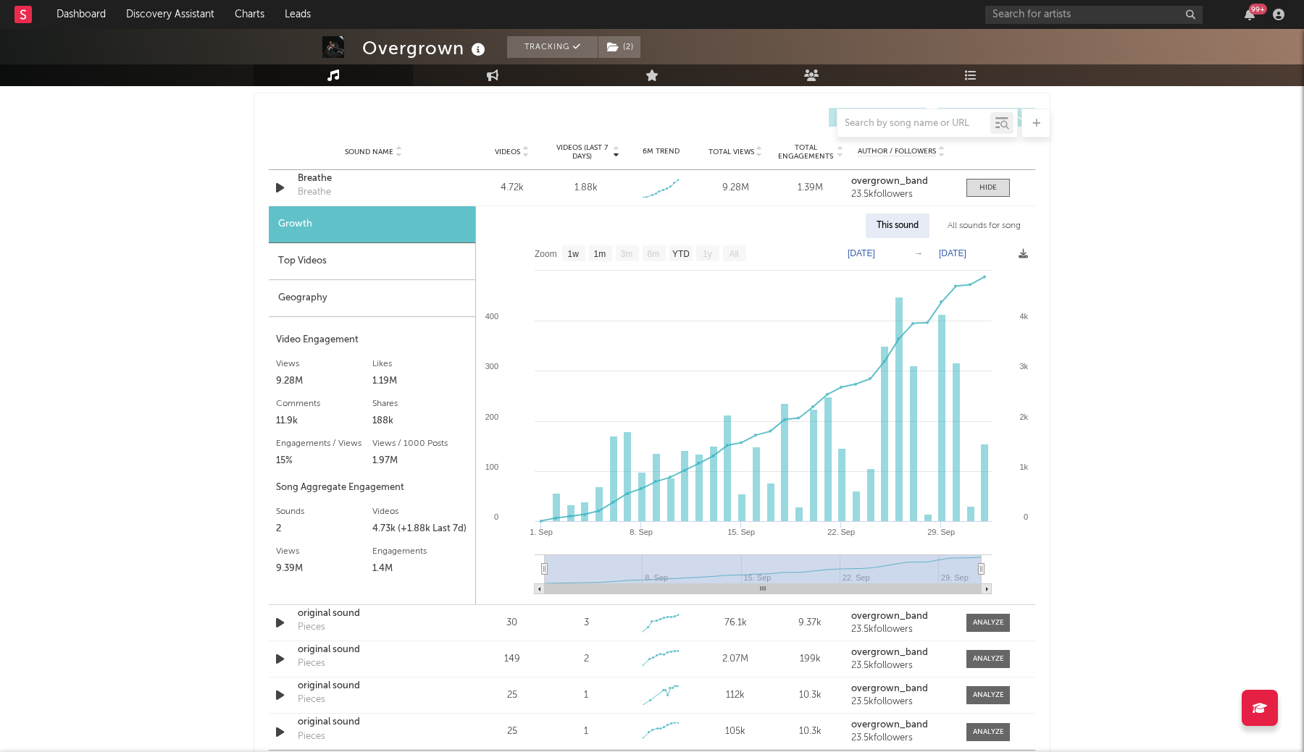
scroll to position [836, 0]
click at [1062, 14] on input "text" at bounding box center [1093, 15] width 217 height 18
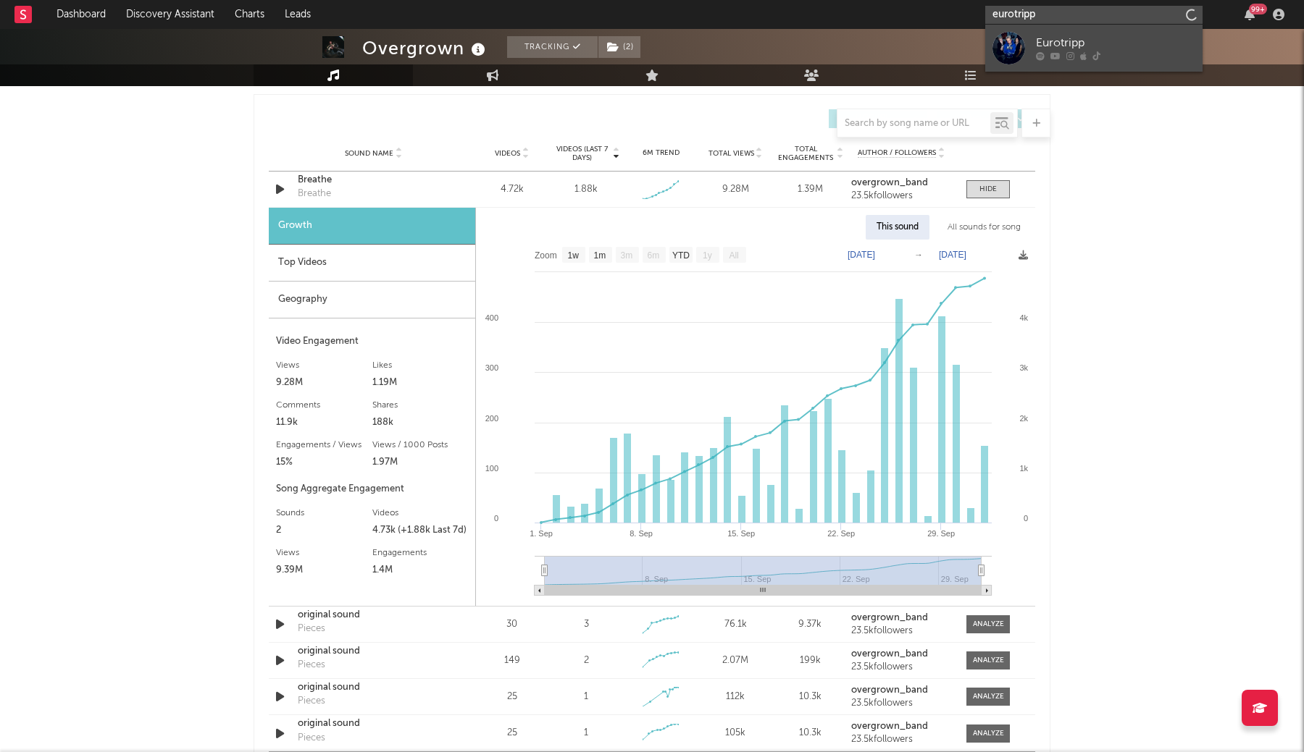
type input "eurotripp"
click at [1067, 35] on div "Eurotripp" at bounding box center [1115, 43] width 159 height 17
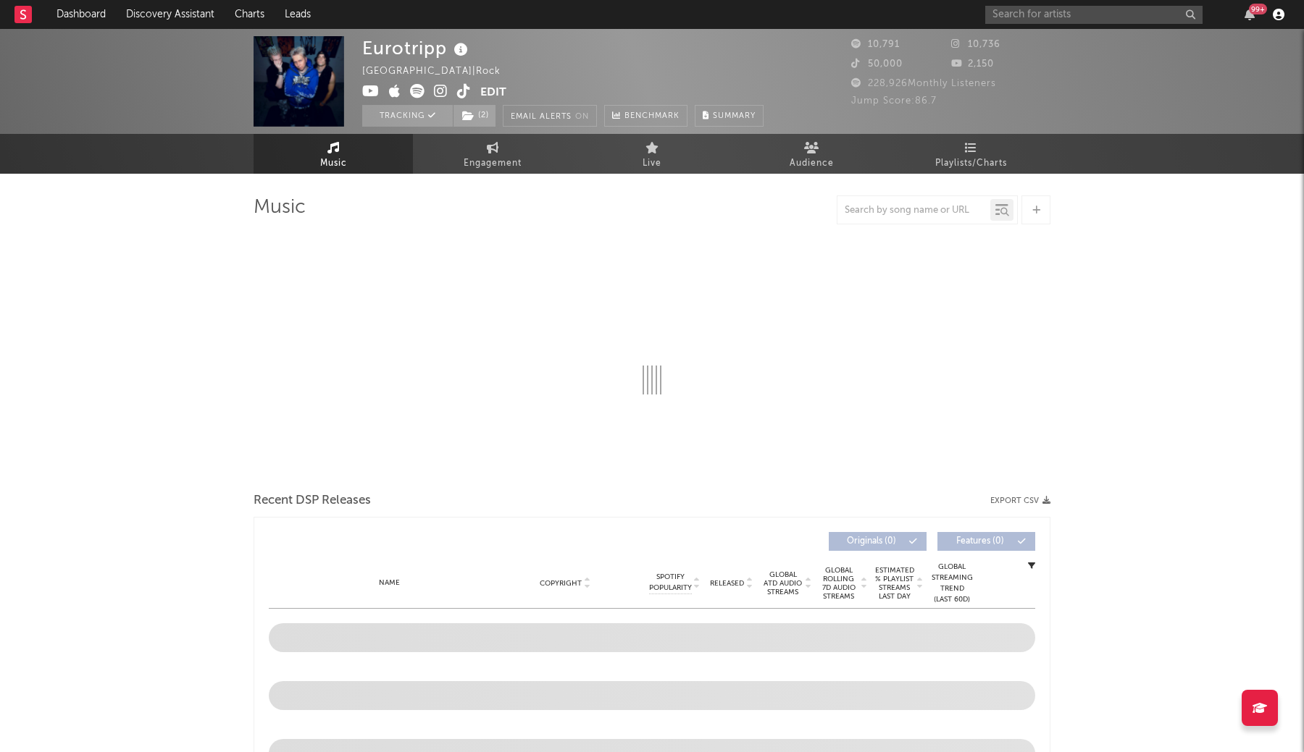
click at [1278, 17] on icon "button" at bounding box center [1278, 15] width 12 height 12
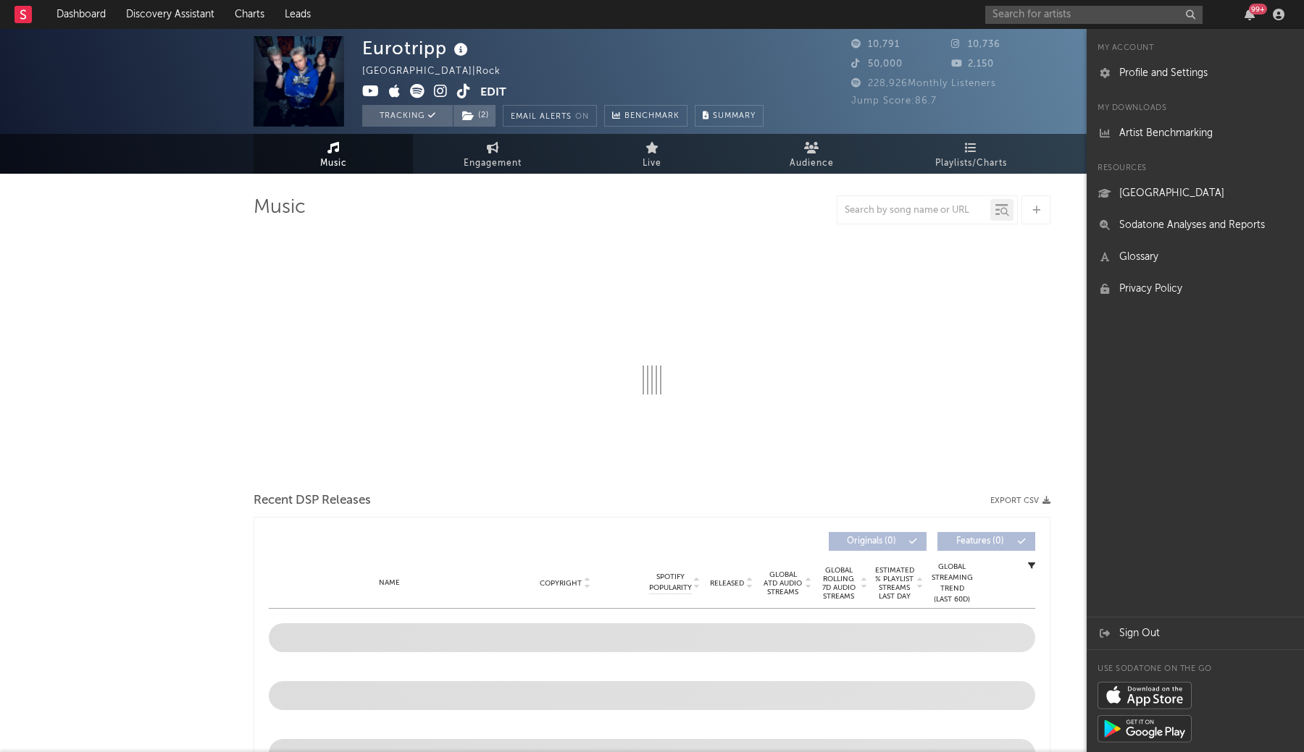
select select "1w"
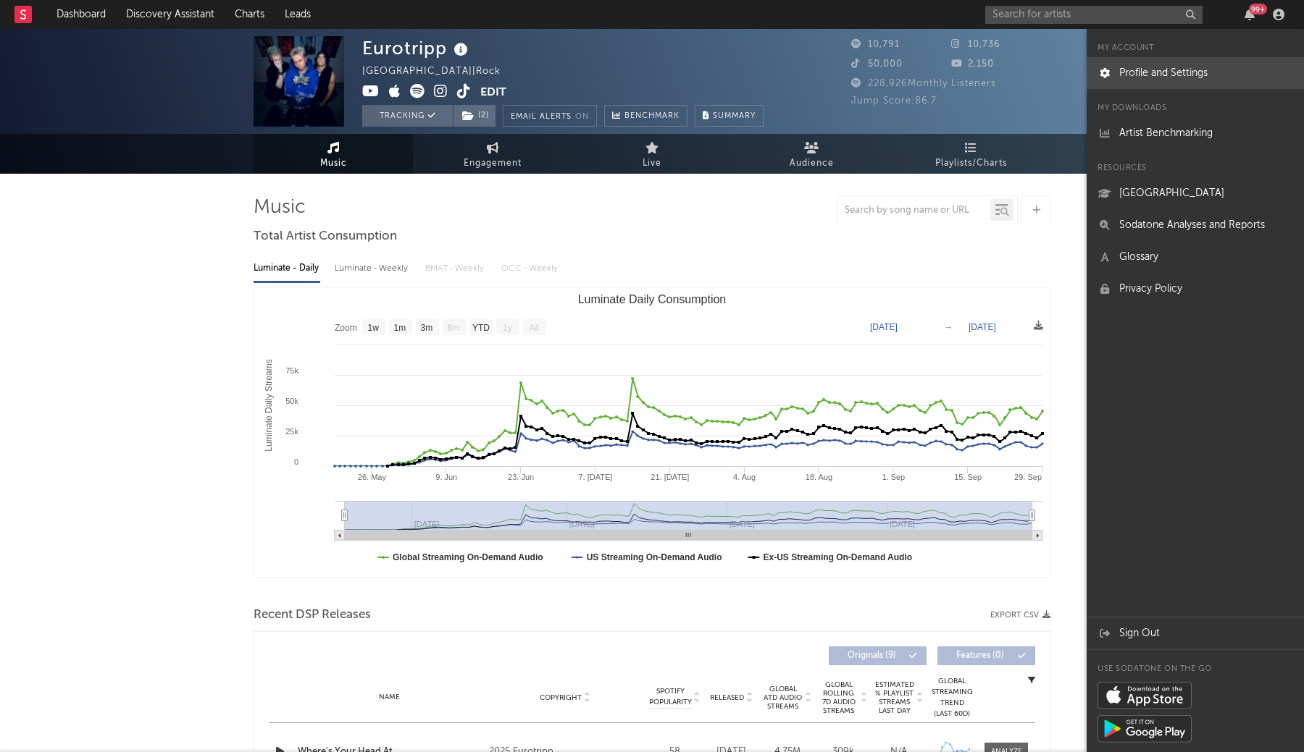
click at [1153, 75] on link "Profile and Settings" at bounding box center [1194, 73] width 217 height 32
select select "recorded_music"
select select "other"
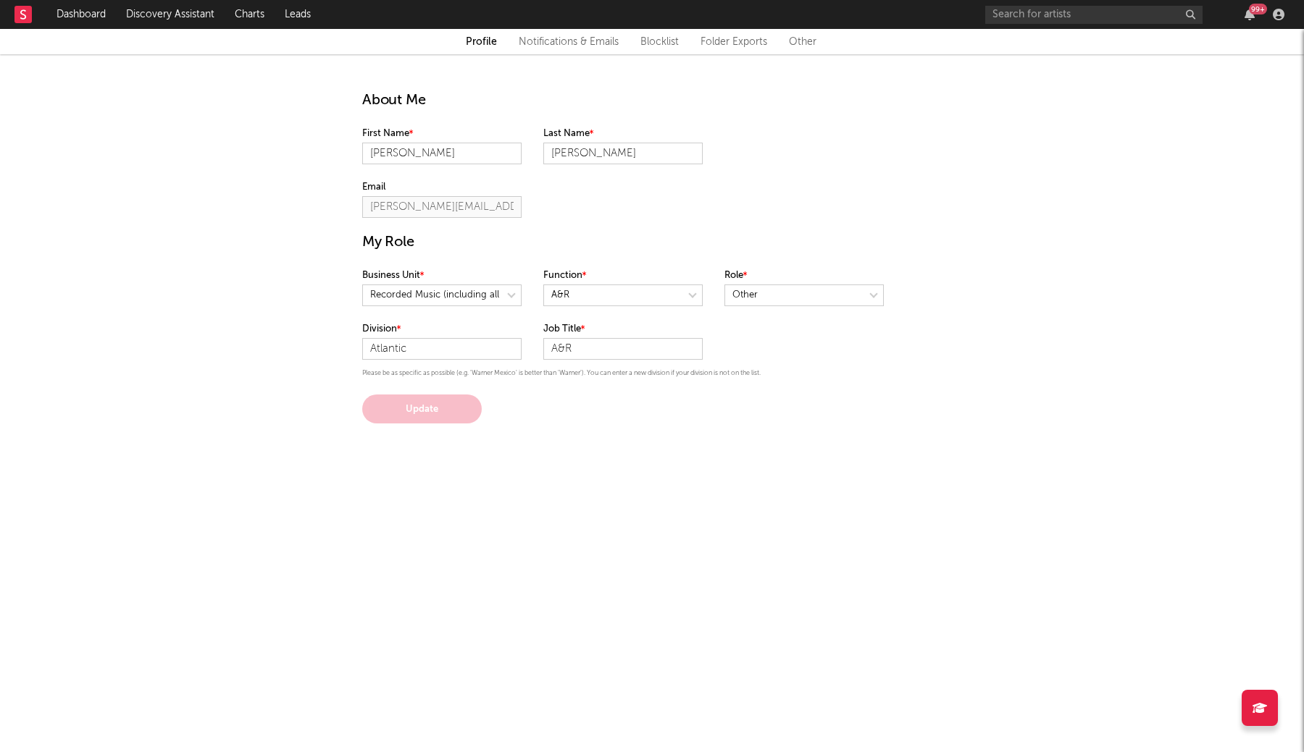
click at [565, 45] on link "Notifications & Emails" at bounding box center [569, 41] width 100 height 17
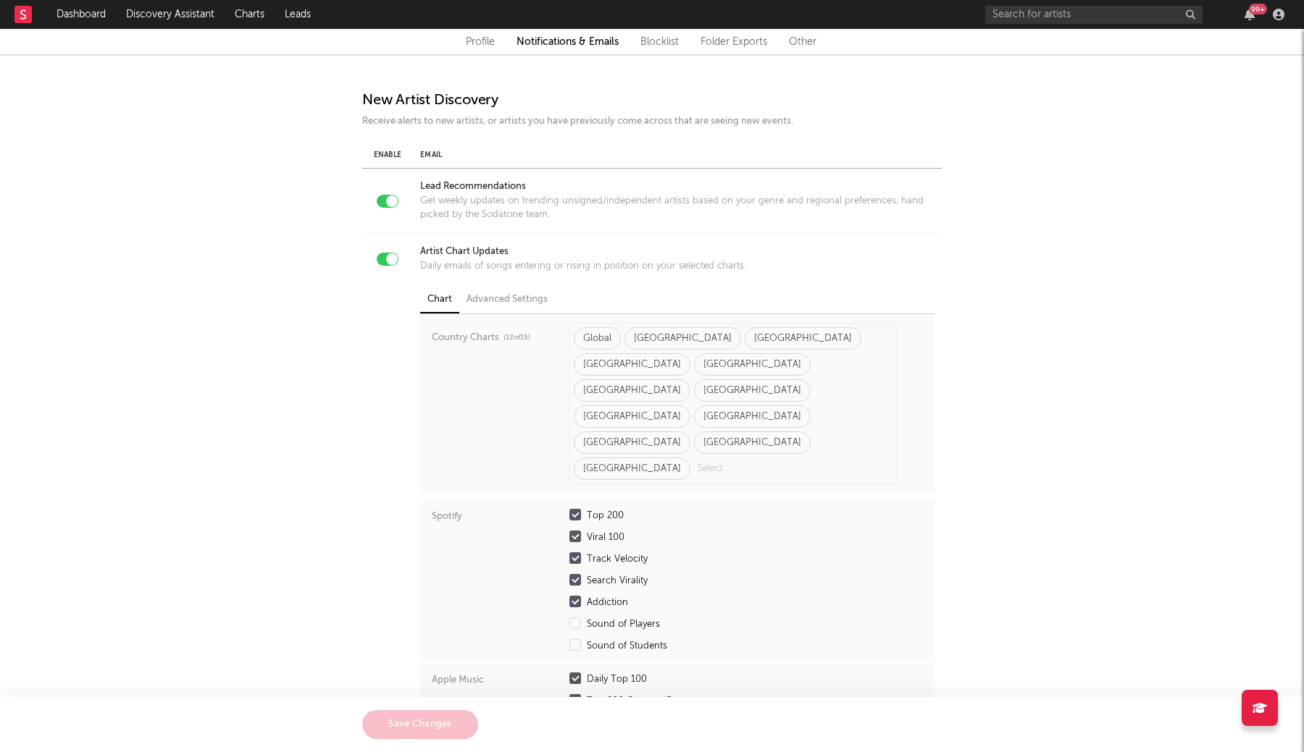
click at [432, 152] on div "Email" at bounding box center [677, 155] width 514 height 11
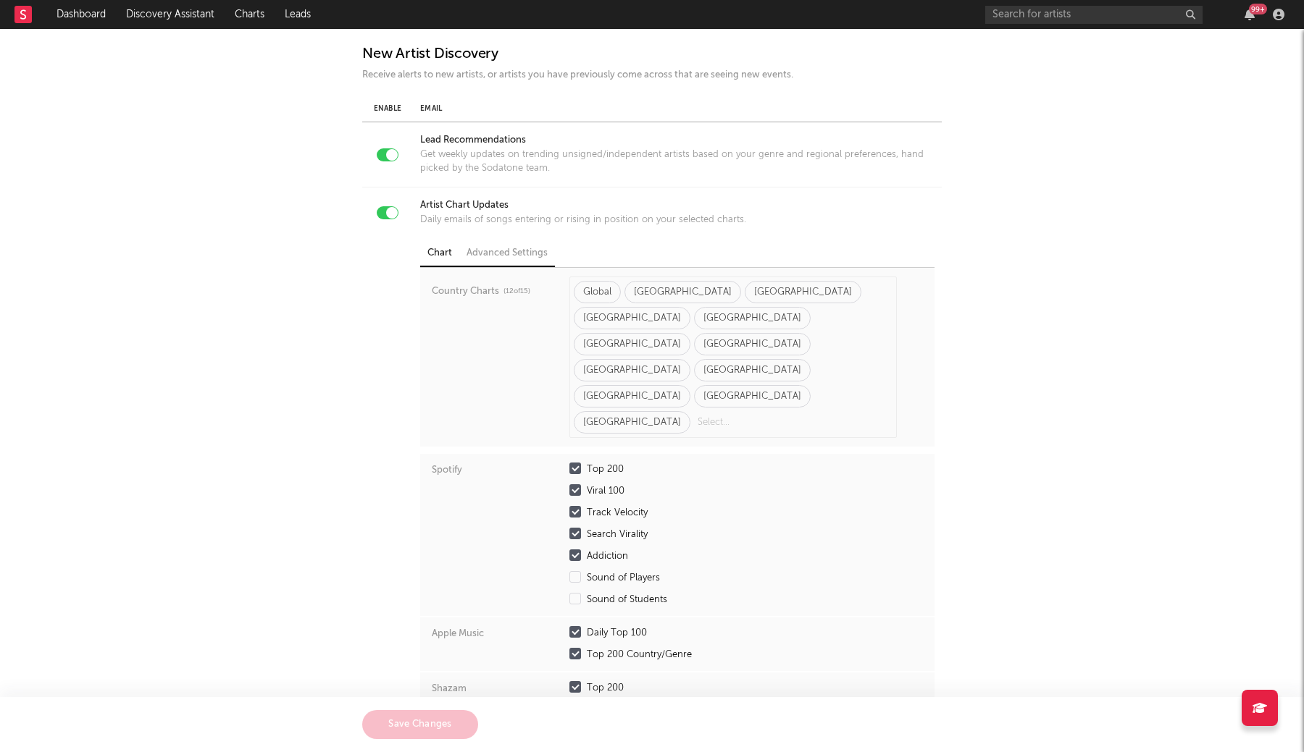
scroll to position [47, 0]
click at [485, 243] on div "Advanced Settings" at bounding box center [507, 253] width 96 height 26
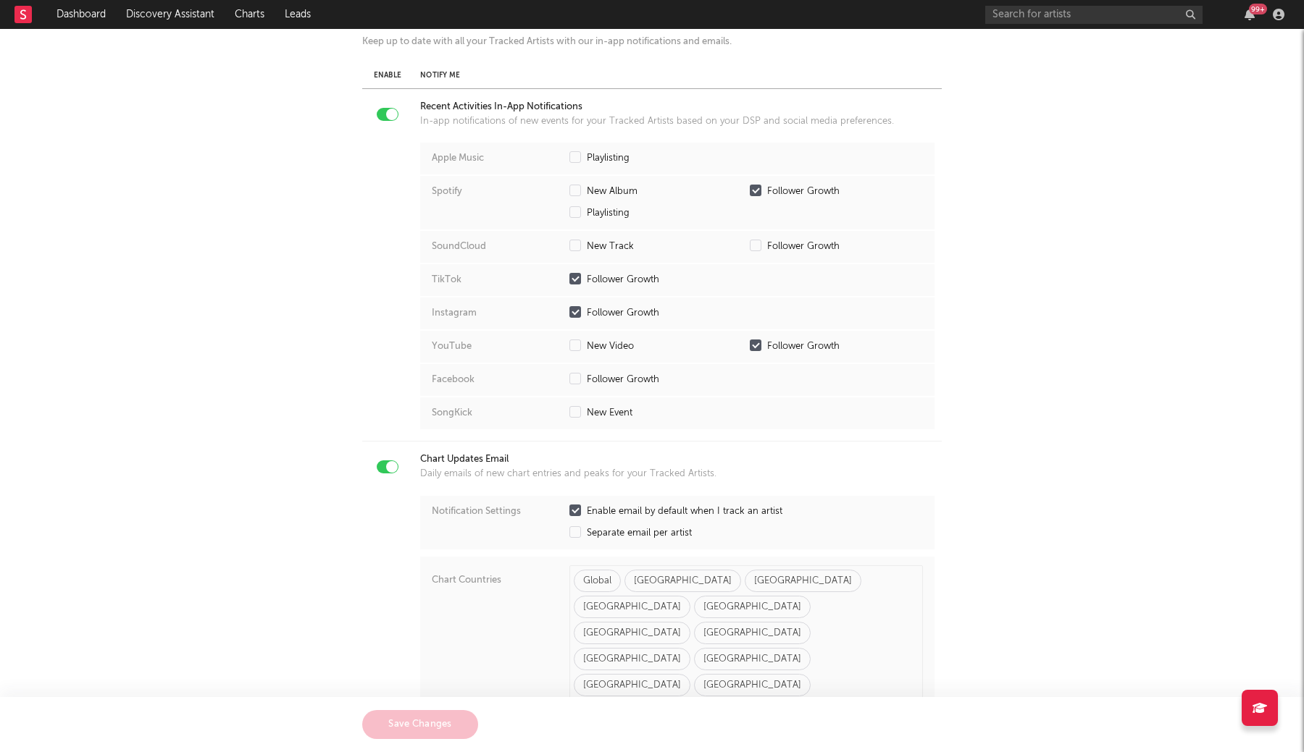
scroll to position [681, 0]
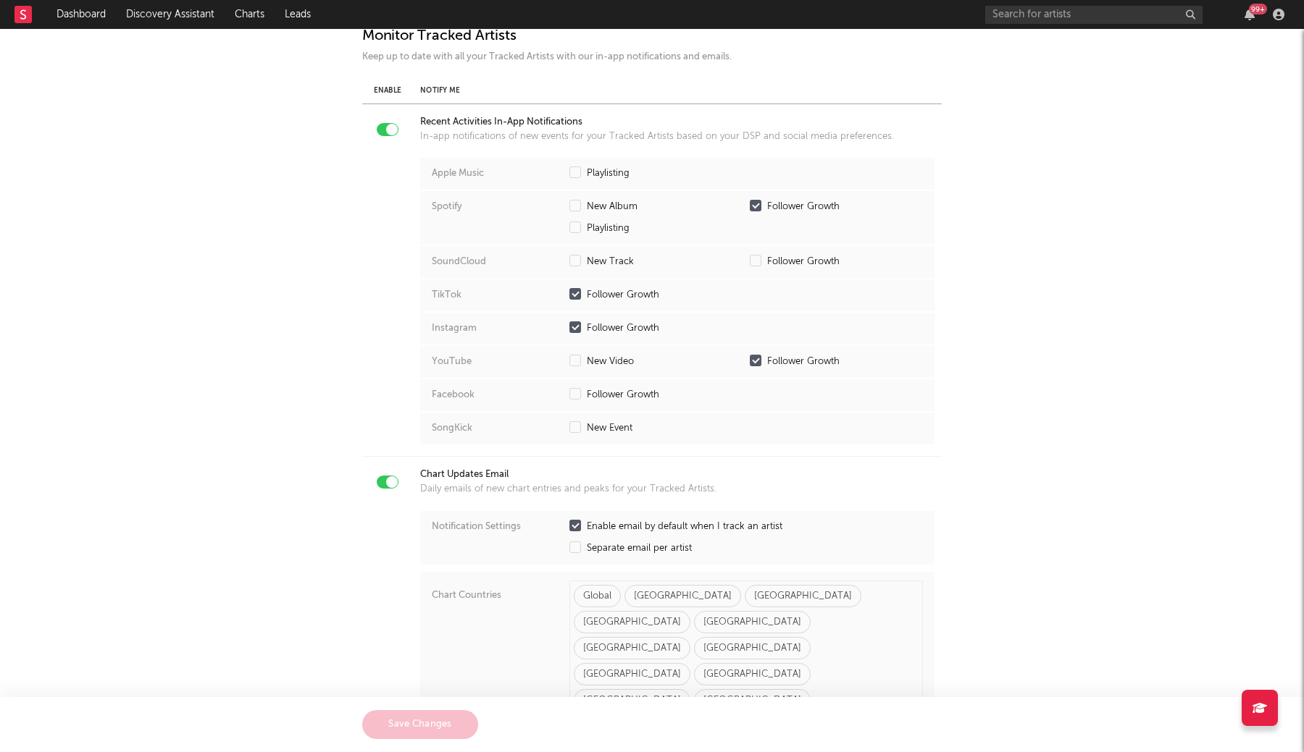
click at [435, 83] on div "Enable Notify Me" at bounding box center [651, 91] width 579 height 26
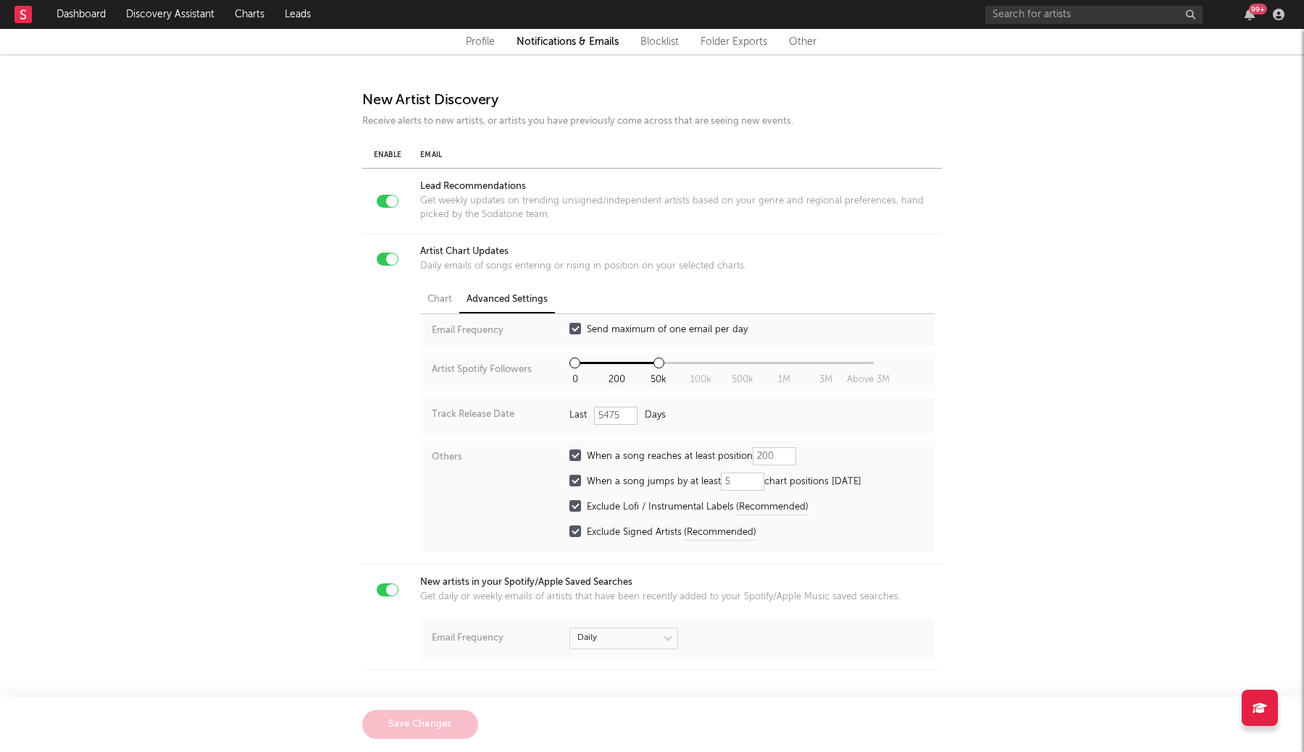
scroll to position [0, 0]
click at [666, 43] on link "Blocklist" at bounding box center [659, 41] width 38 height 17
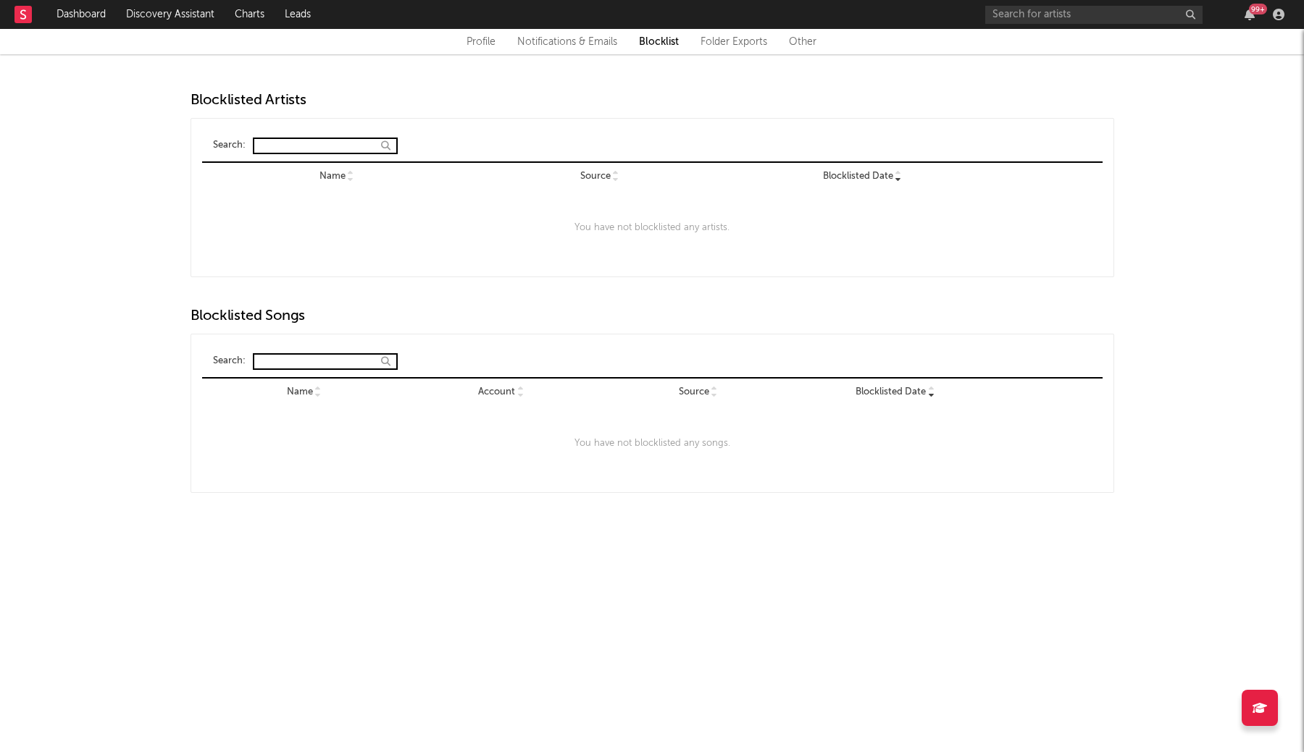
click at [792, 43] on link "Other" at bounding box center [803, 41] width 28 height 17
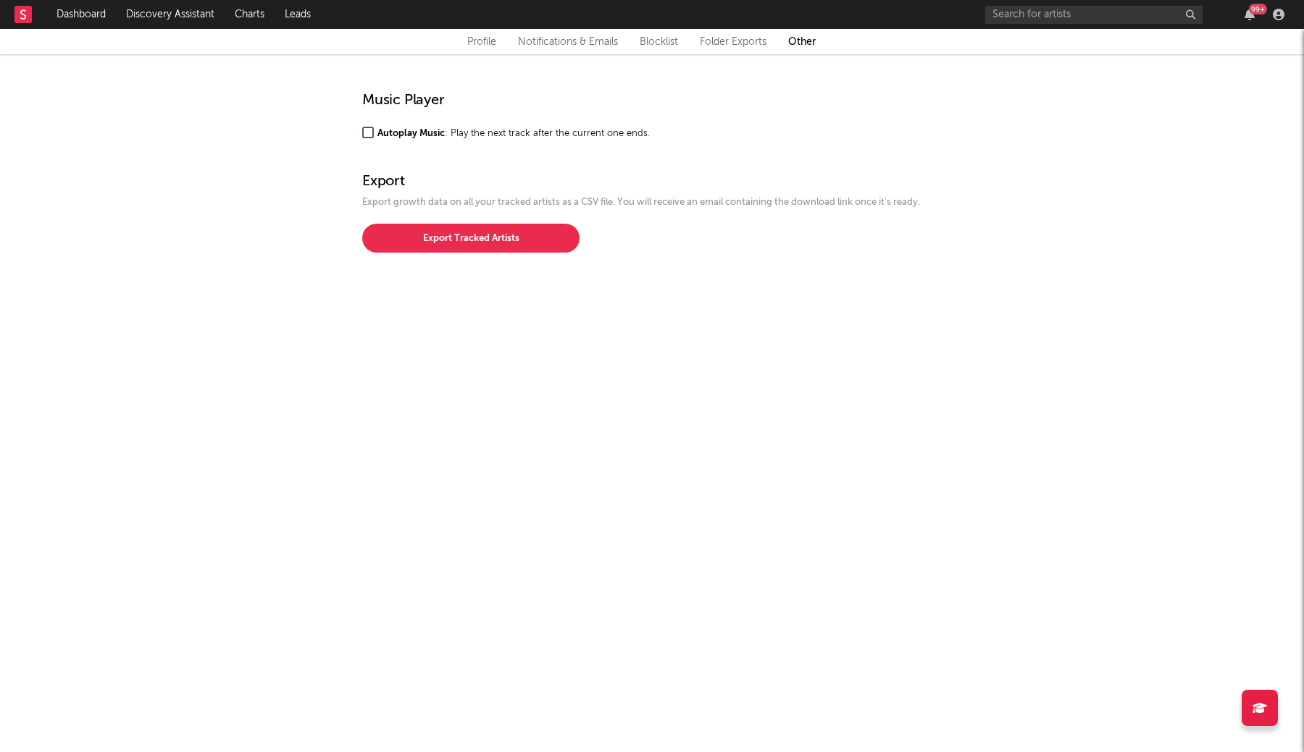
click at [475, 41] on link "Profile" at bounding box center [481, 41] width 29 height 17
select select "recorded_music"
select select "other"
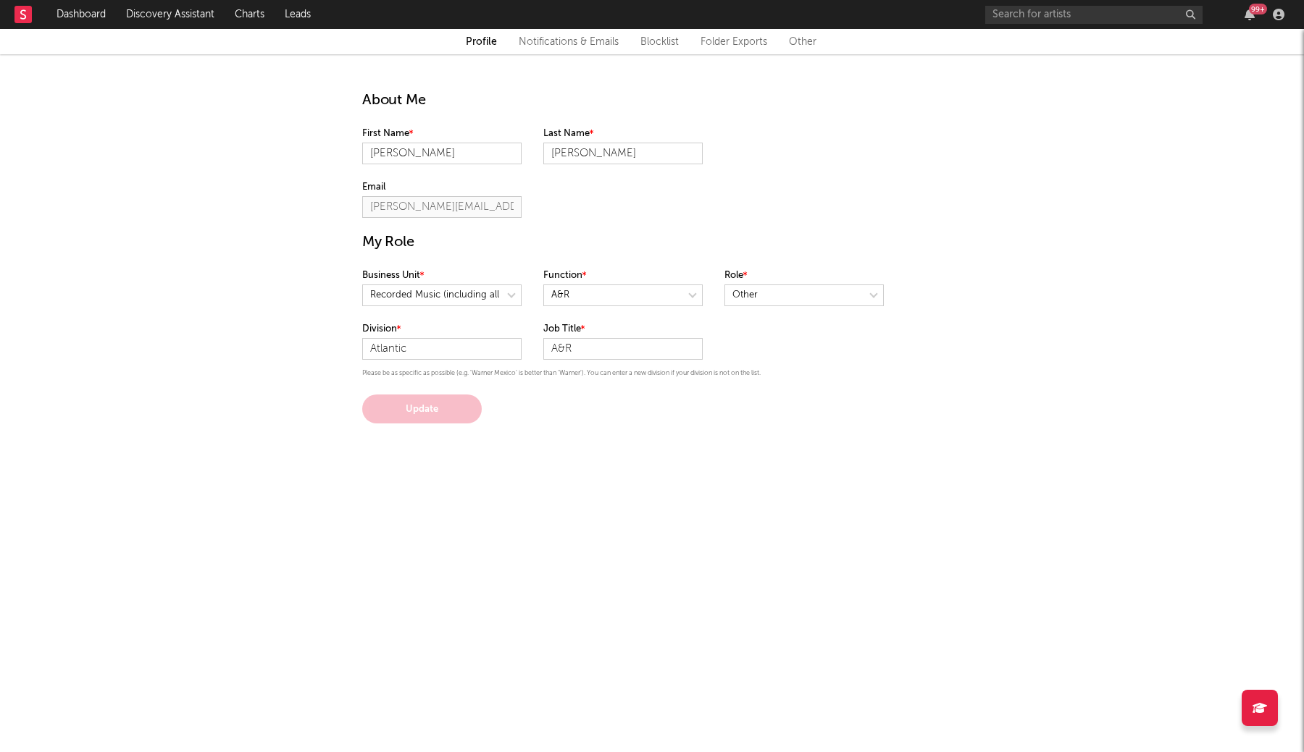
click at [558, 41] on link "Notifications & Emails" at bounding box center [569, 41] width 100 height 17
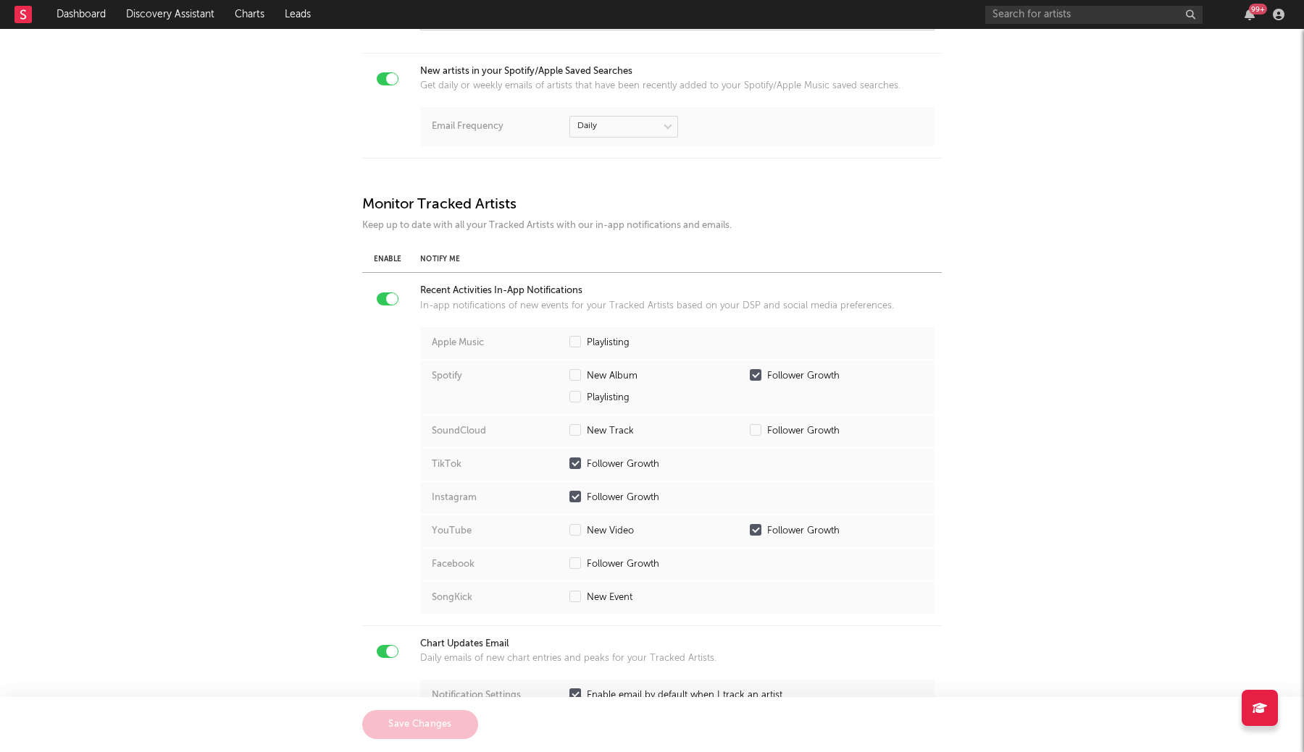
scroll to position [1181, 0]
click at [1276, 11] on icon "button" at bounding box center [1278, 15] width 12 height 12
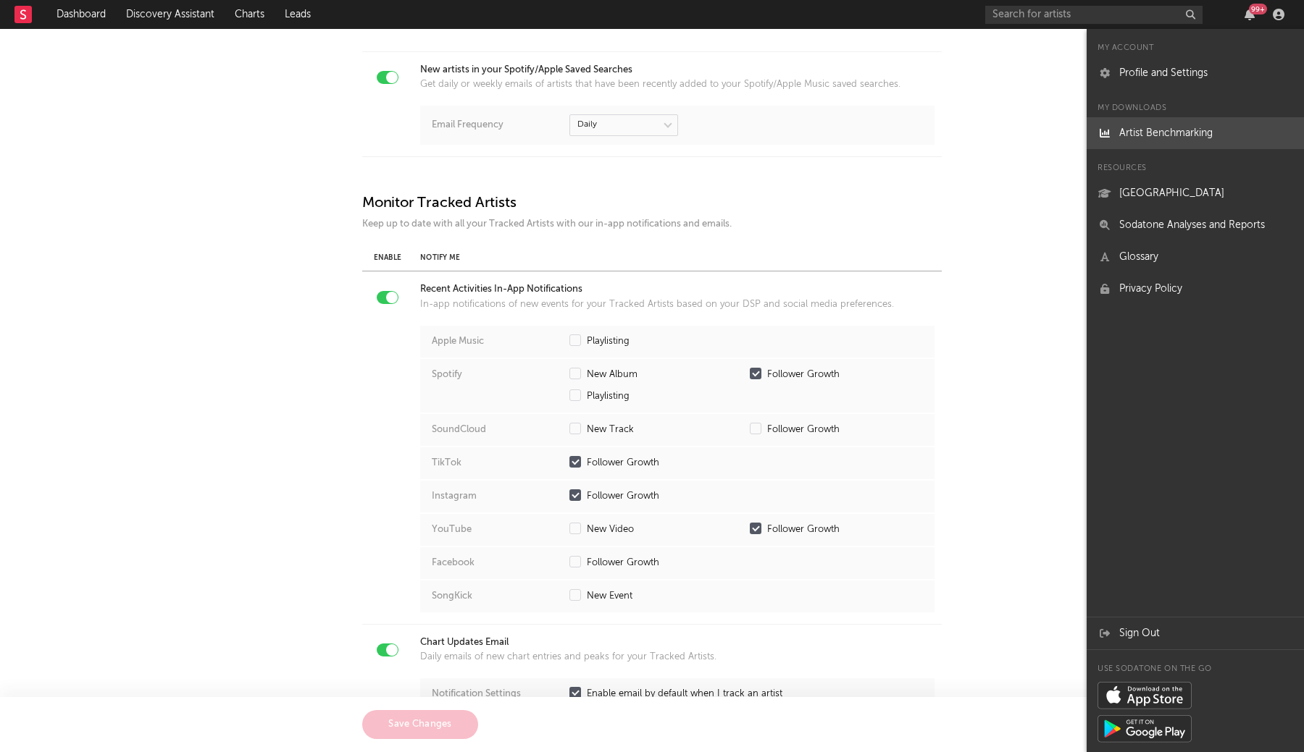
click at [1162, 131] on link "Artist Benchmarking" at bounding box center [1194, 133] width 217 height 32
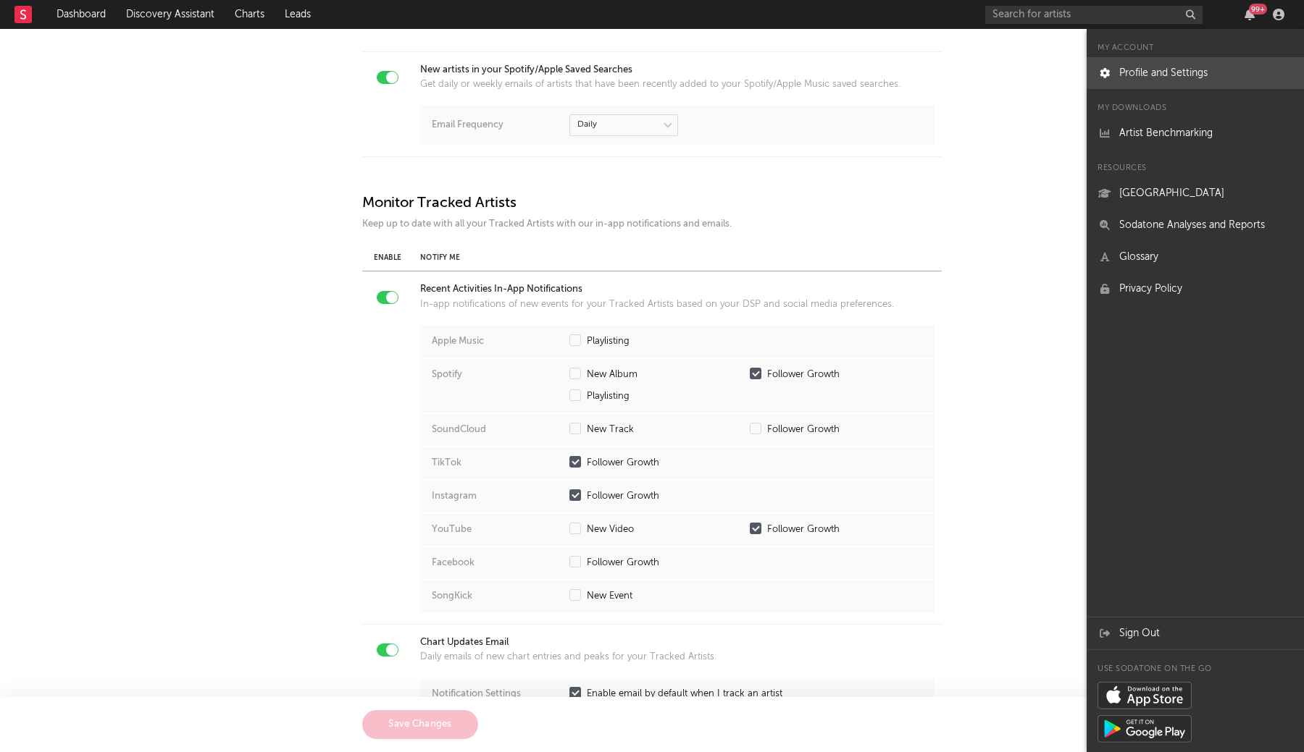
click at [1136, 80] on link "Profile and Settings" at bounding box center [1194, 73] width 217 height 32
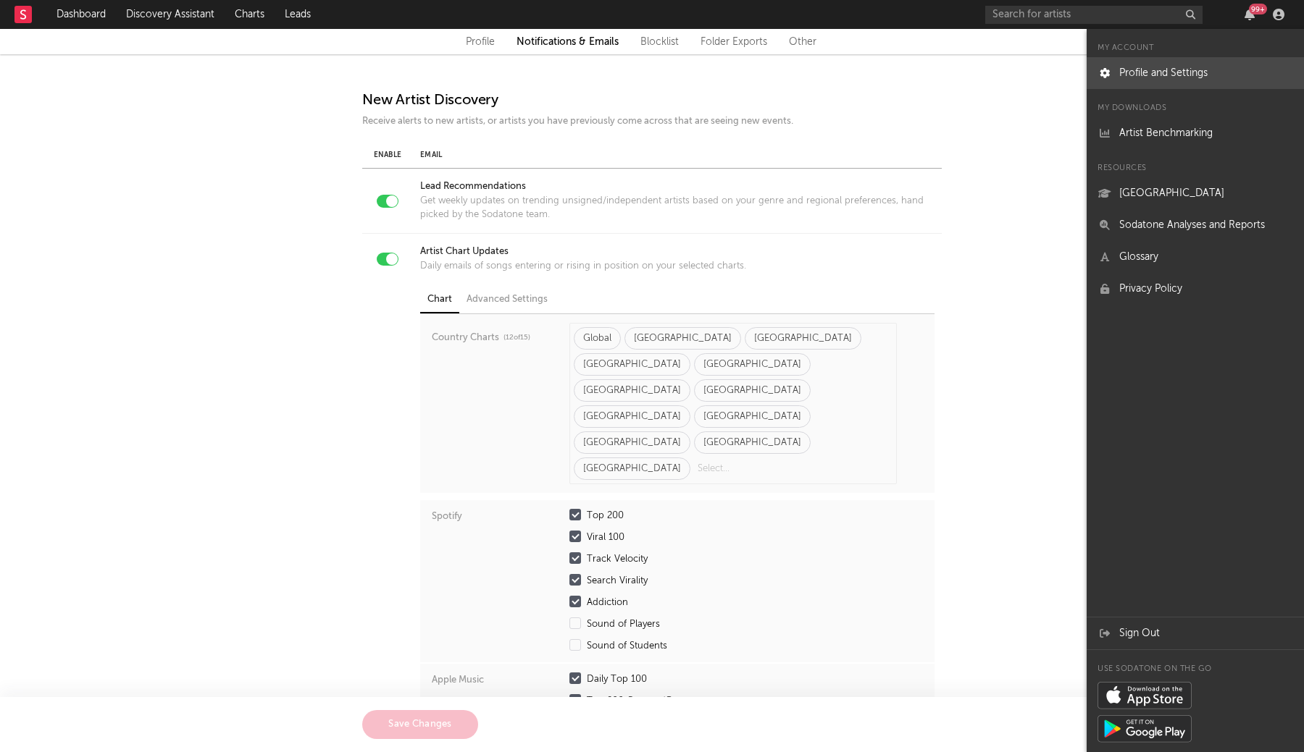
select select "recorded_music"
select select "other"
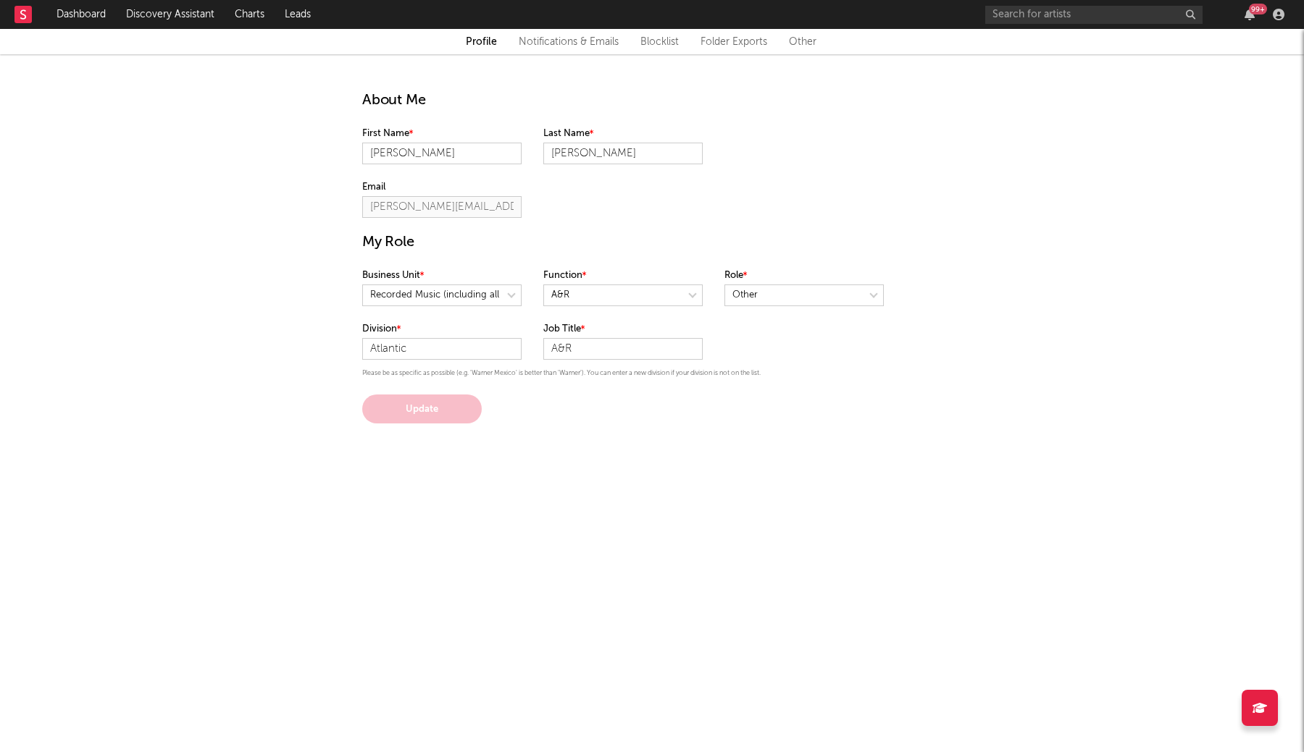
click at [781, 92] on h1 "About Me" at bounding box center [651, 101] width 579 height 20
click at [709, 35] on link "Folder Exports" at bounding box center [733, 41] width 67 height 17
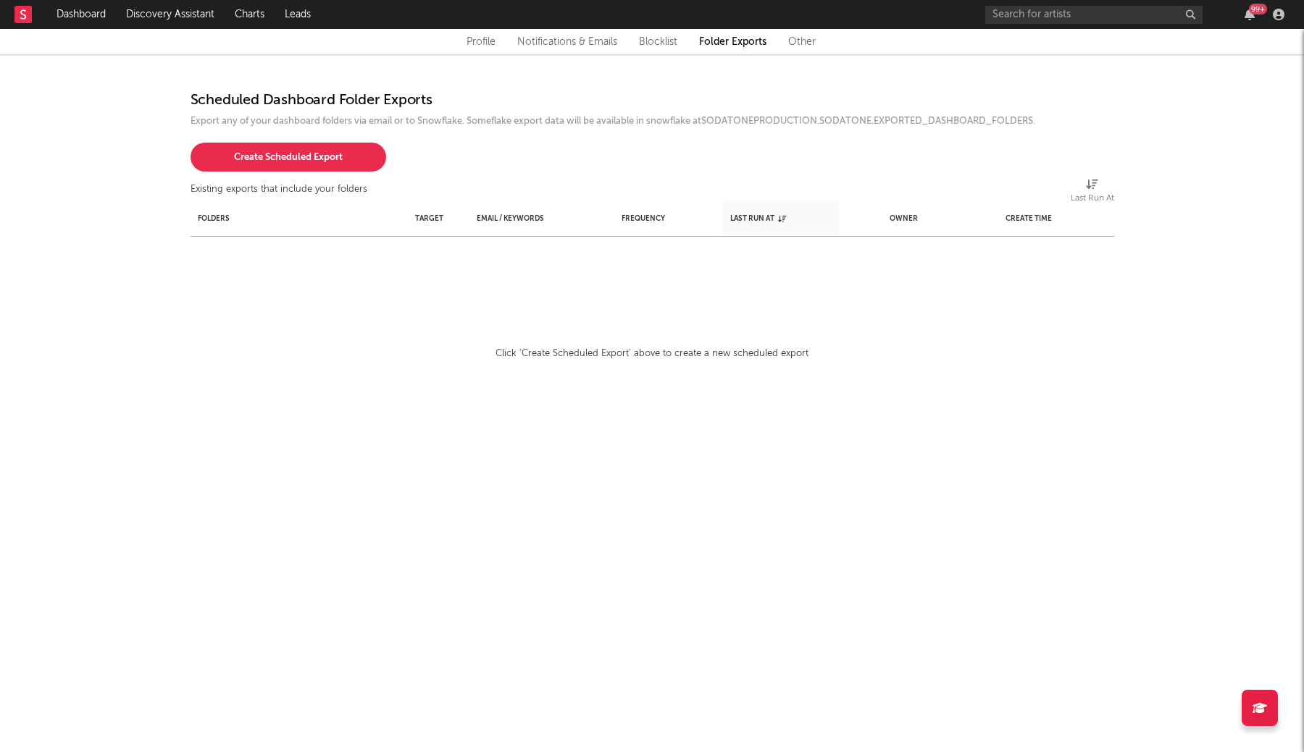
click at [479, 38] on link "Profile" at bounding box center [480, 41] width 29 height 17
select select "recorded_music"
select select "other"
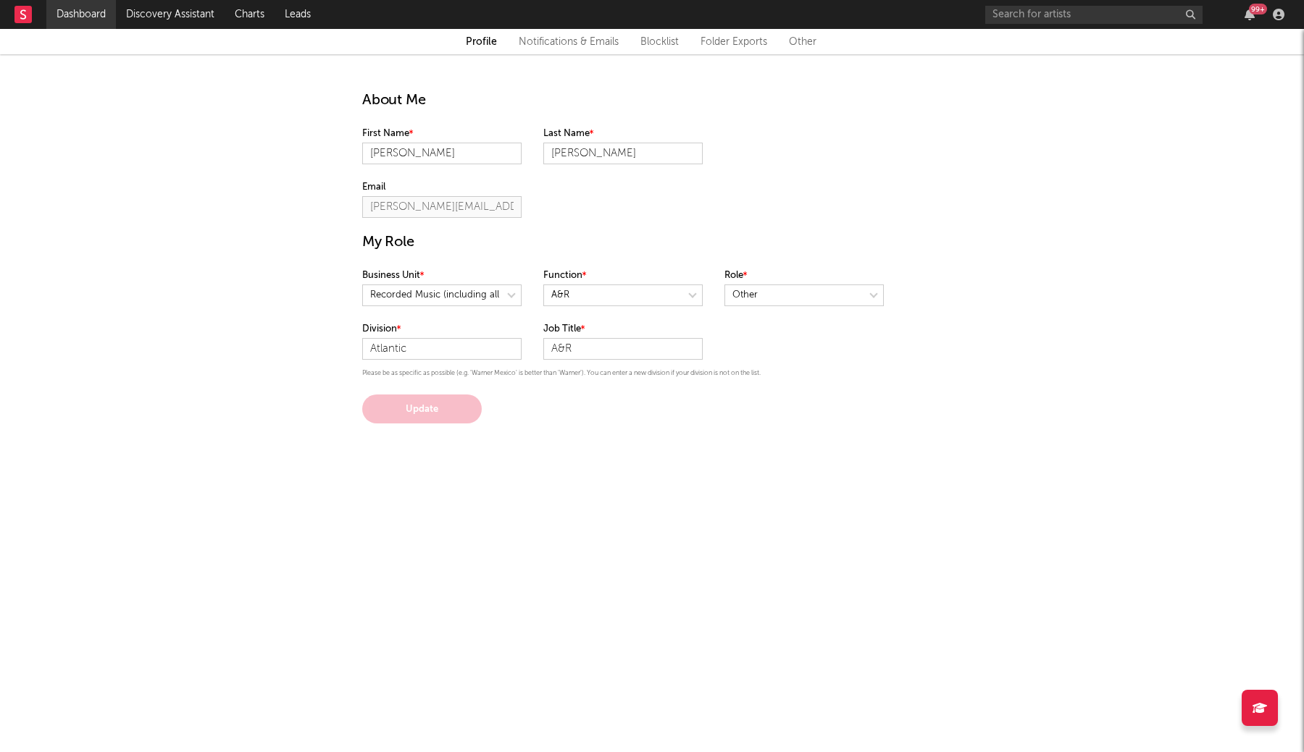
click at [74, 14] on link "Dashboard" at bounding box center [81, 14] width 70 height 29
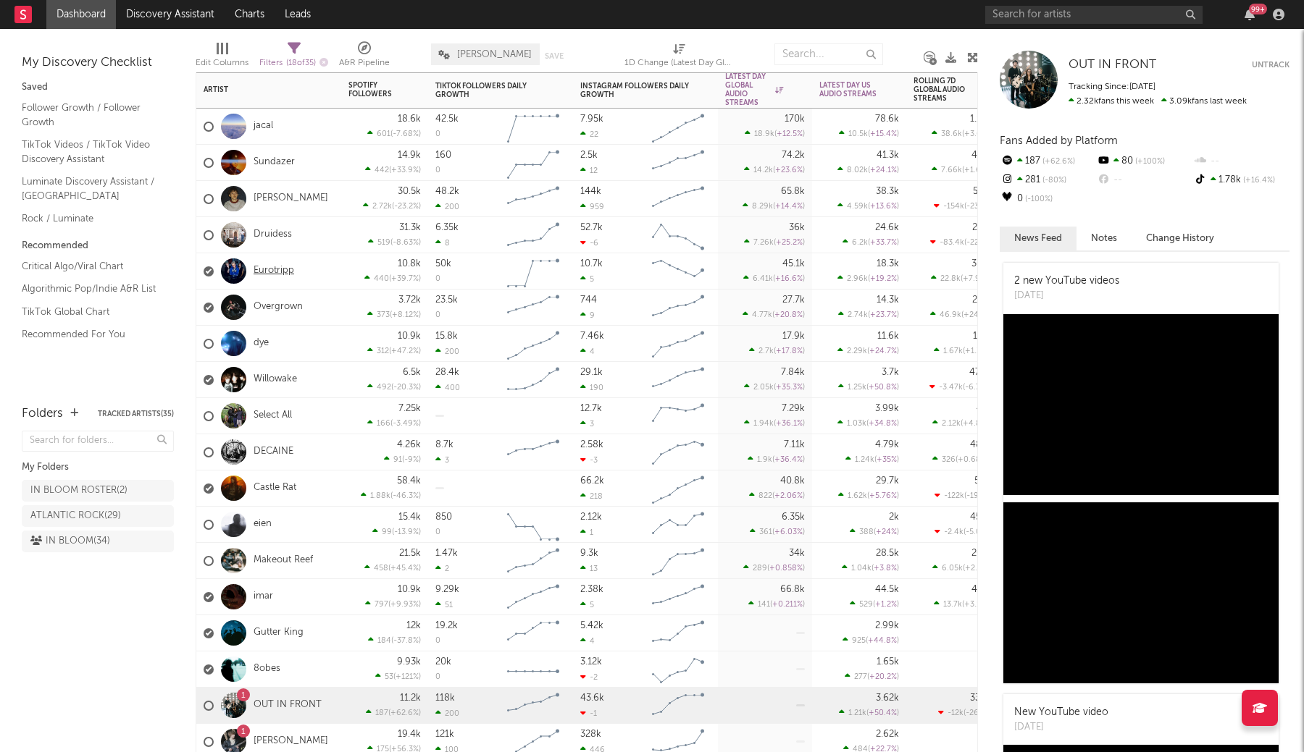
click at [272, 272] on link "Eurotripp" at bounding box center [273, 271] width 41 height 12
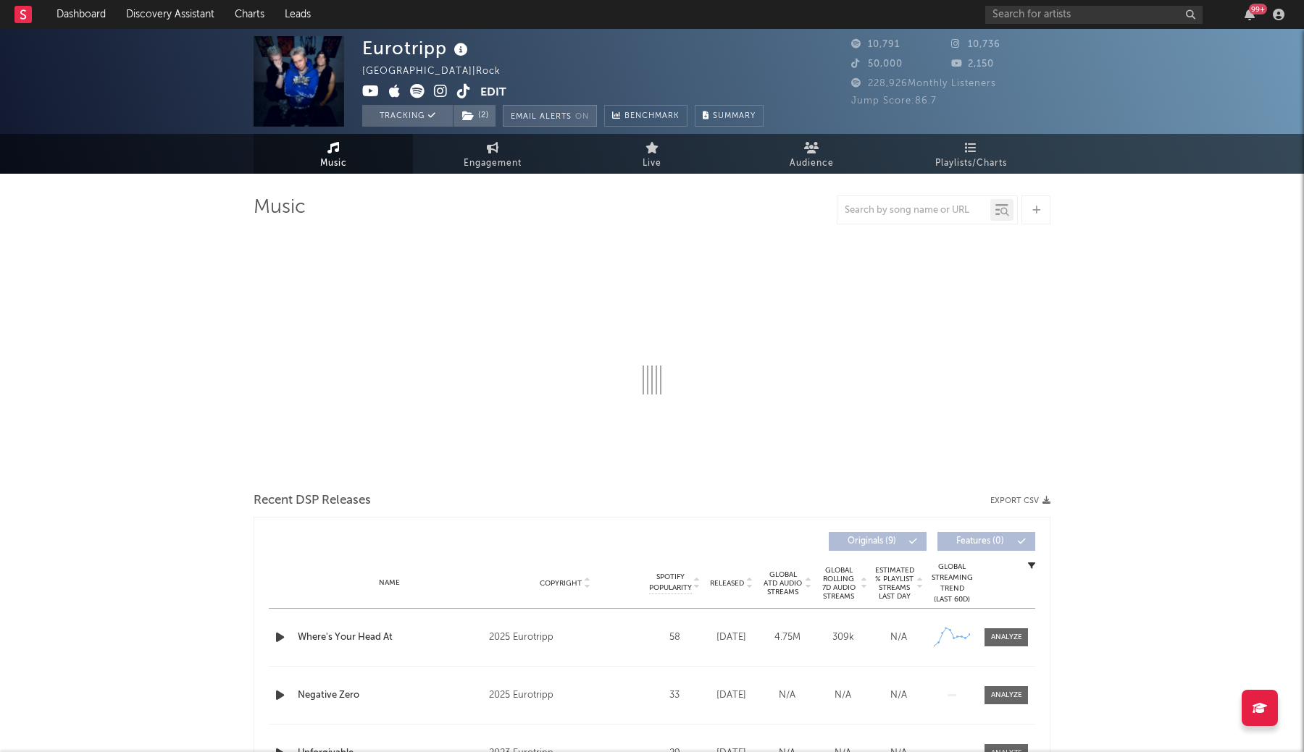
select select "1w"
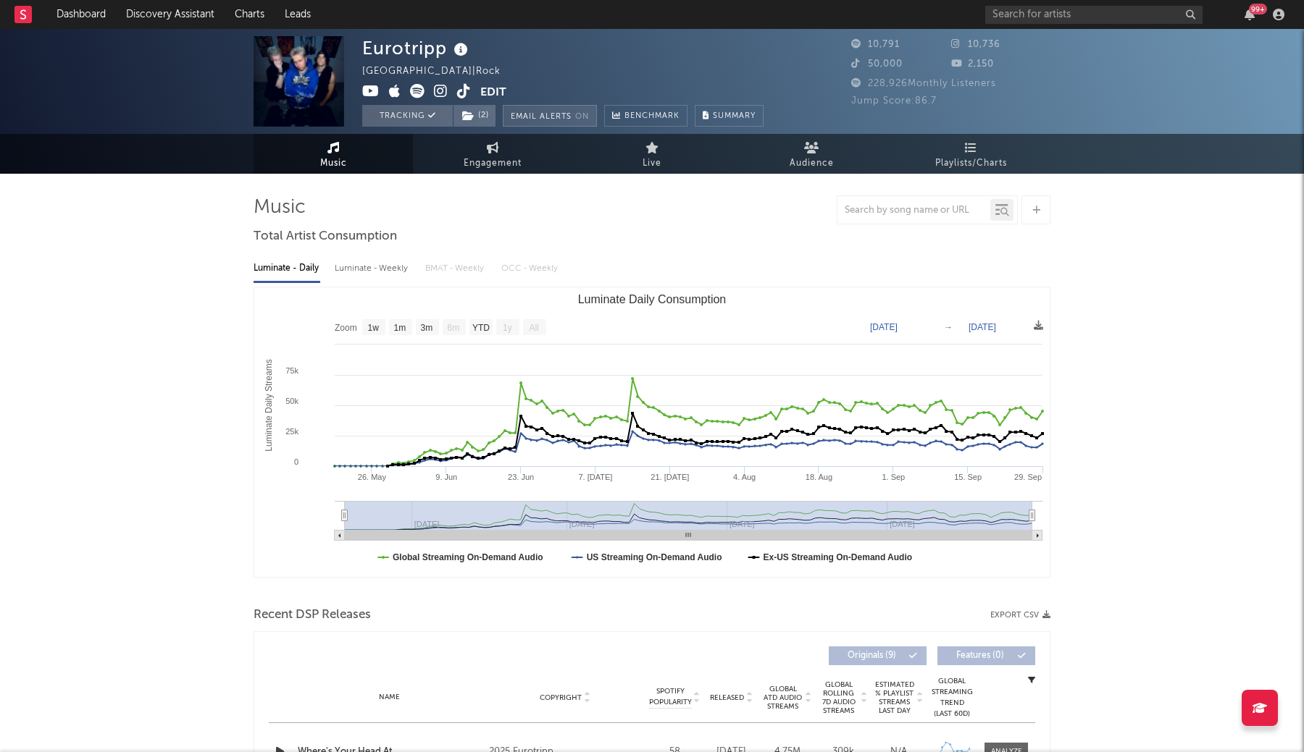
click at [594, 119] on button "Email Alerts On" at bounding box center [550, 116] width 94 height 22
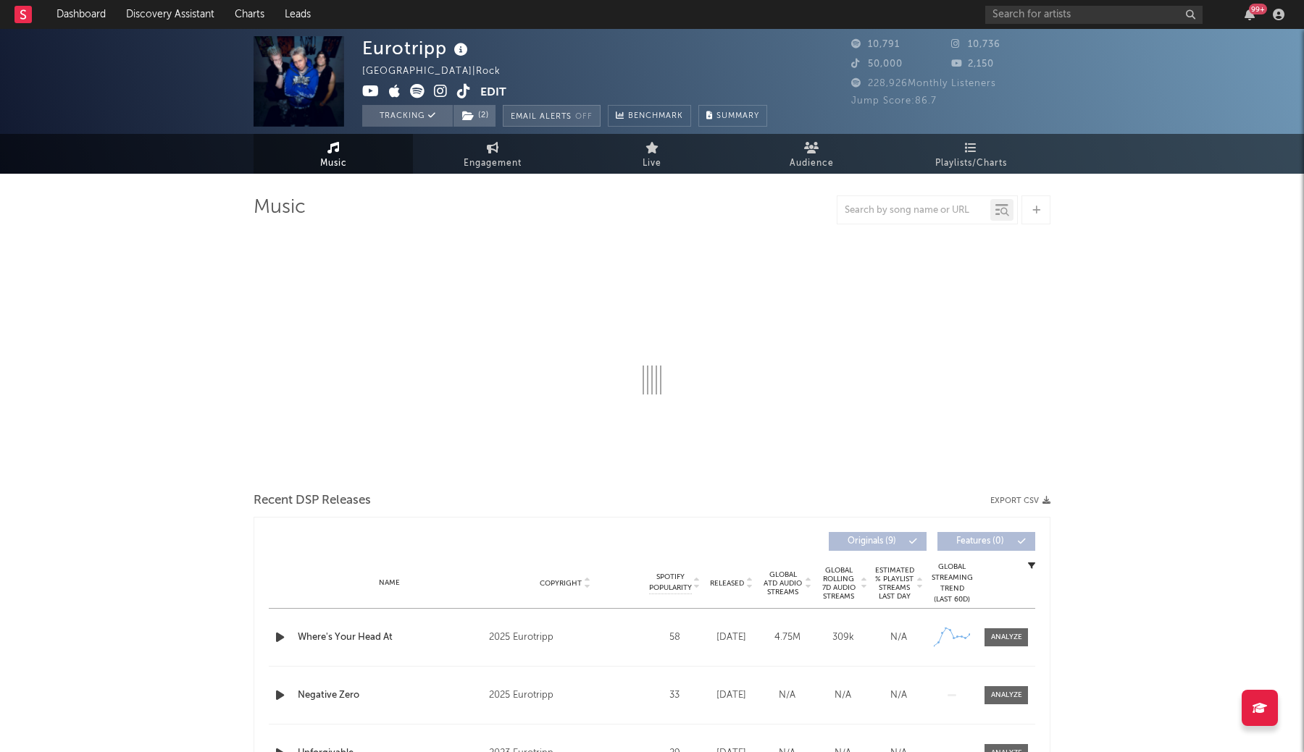
click at [592, 119] on em "Off" at bounding box center [583, 117] width 17 height 8
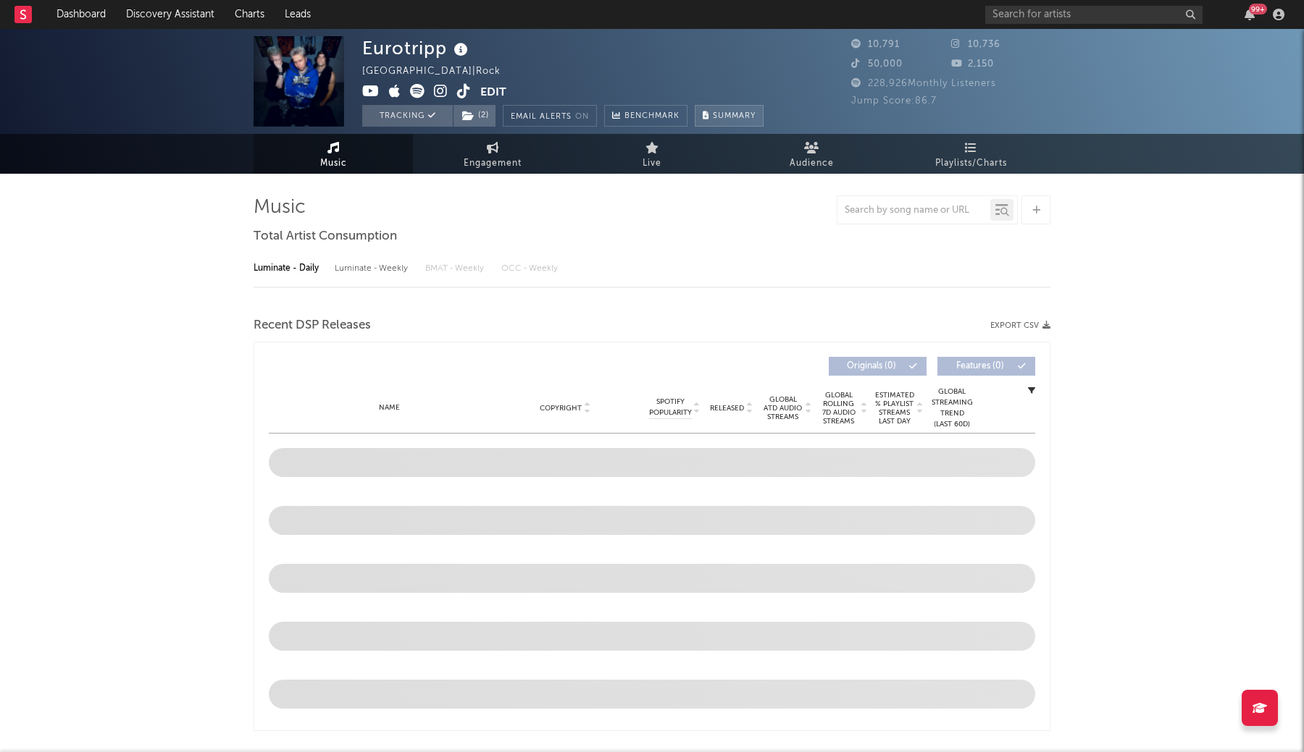
click at [745, 120] on span "Summary" at bounding box center [734, 116] width 43 height 8
select select "1w"
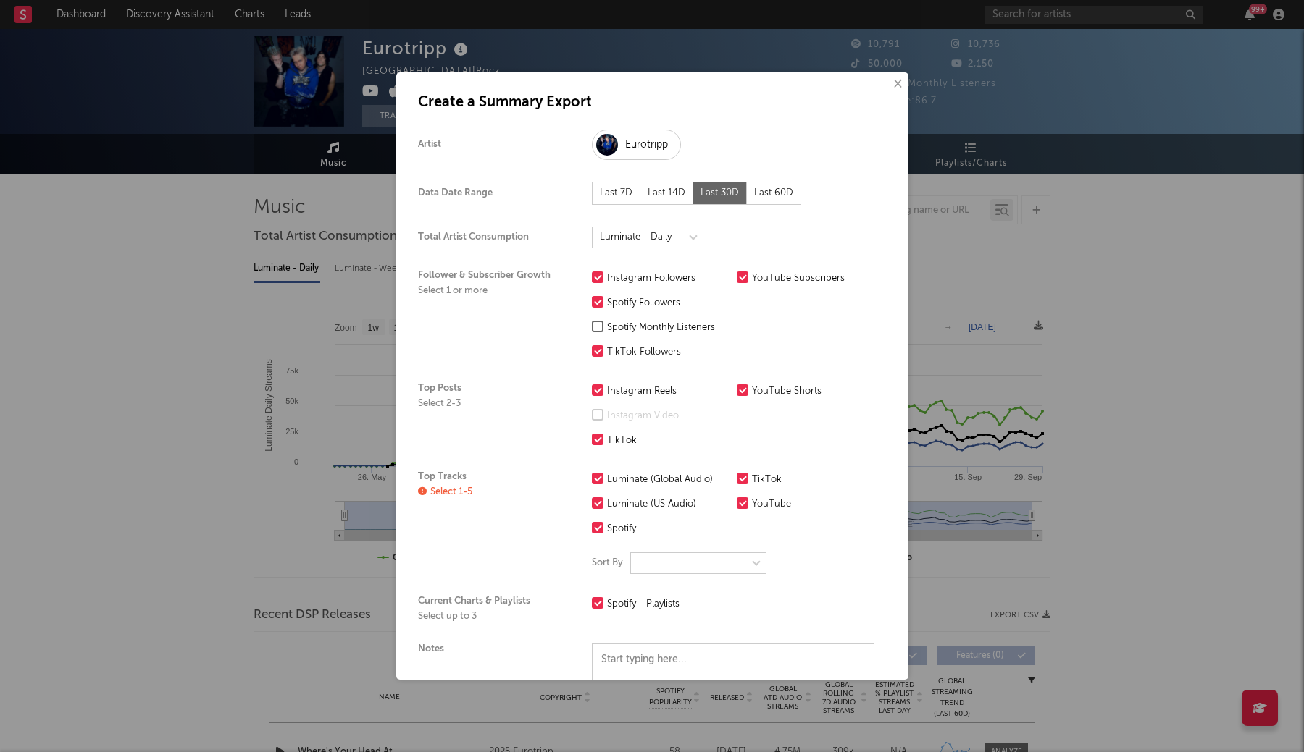
select select "nielsen-global"
click at [252, 340] on div "× Create a Summary Export Artist Eurotripp Data Date Range Last 7D Last 14D Las…" at bounding box center [652, 376] width 1304 height 752
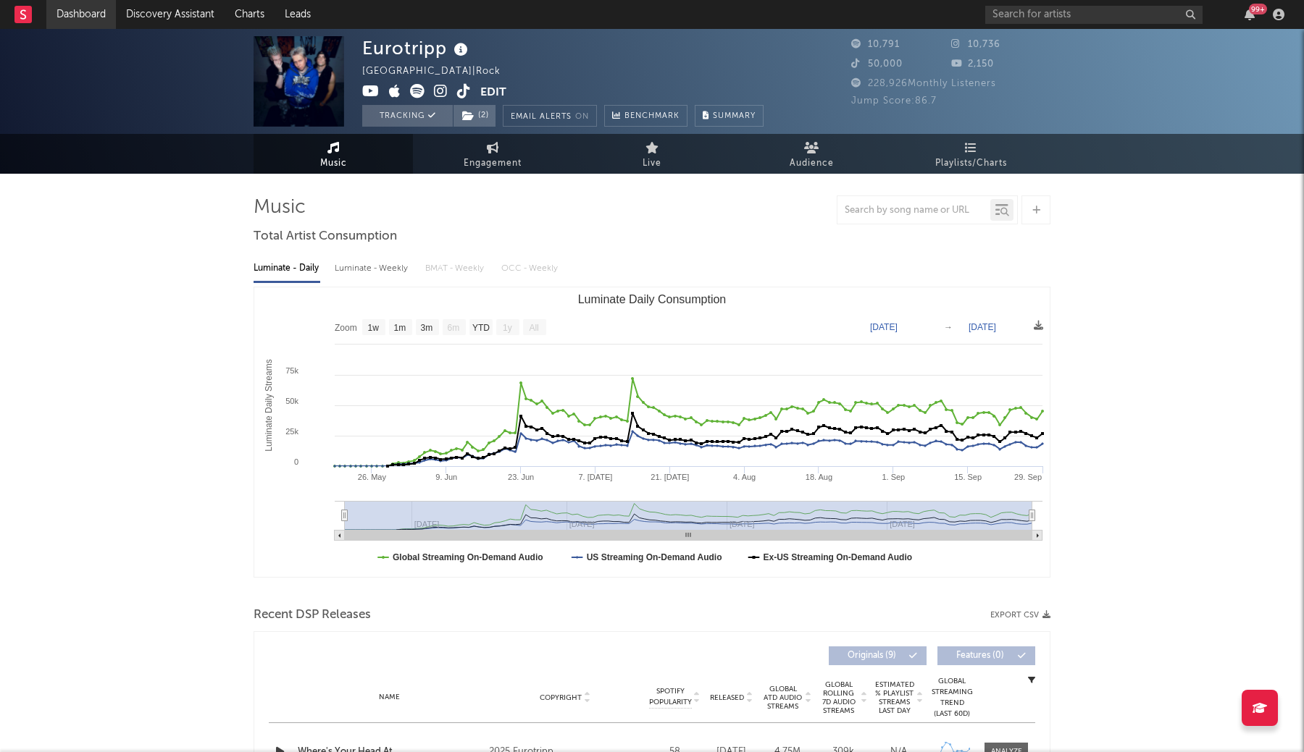
click at [104, 14] on link "Dashboard" at bounding box center [81, 14] width 70 height 29
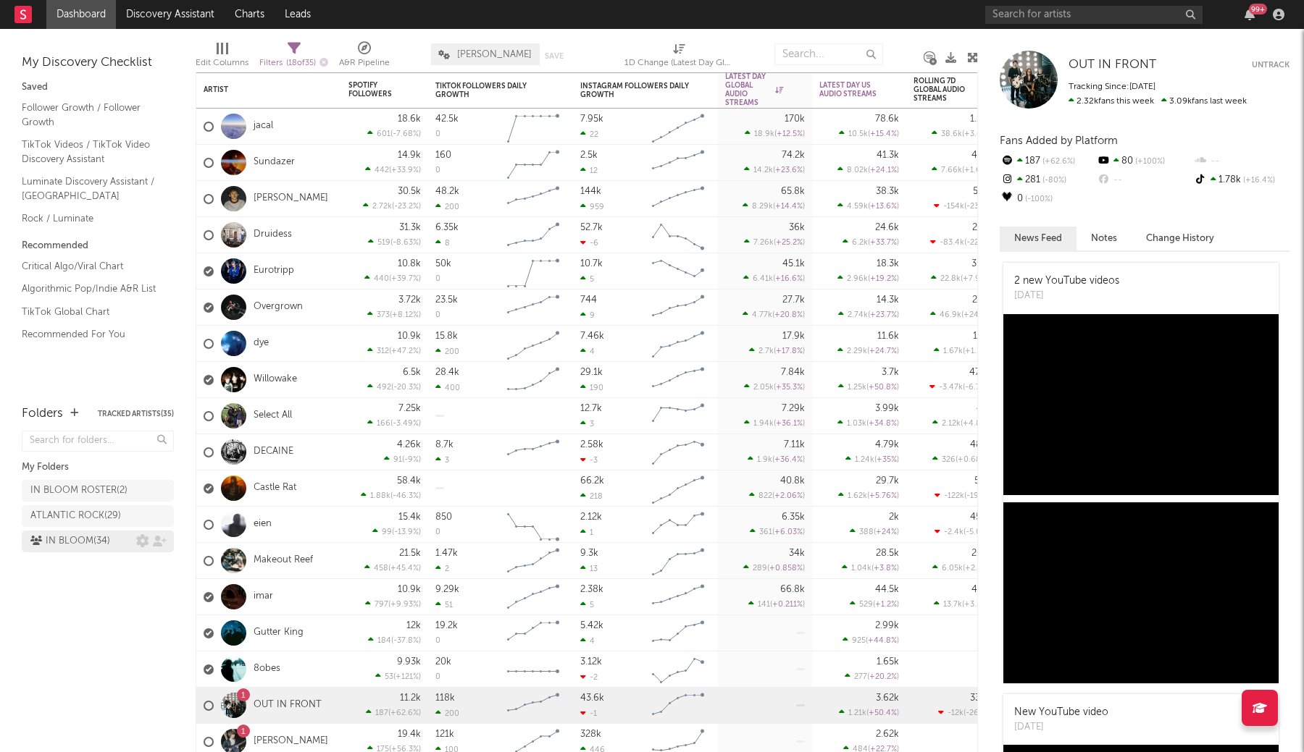
click at [75, 543] on div "IN BLOOM ( 34 )" at bounding box center [70, 541] width 80 height 17
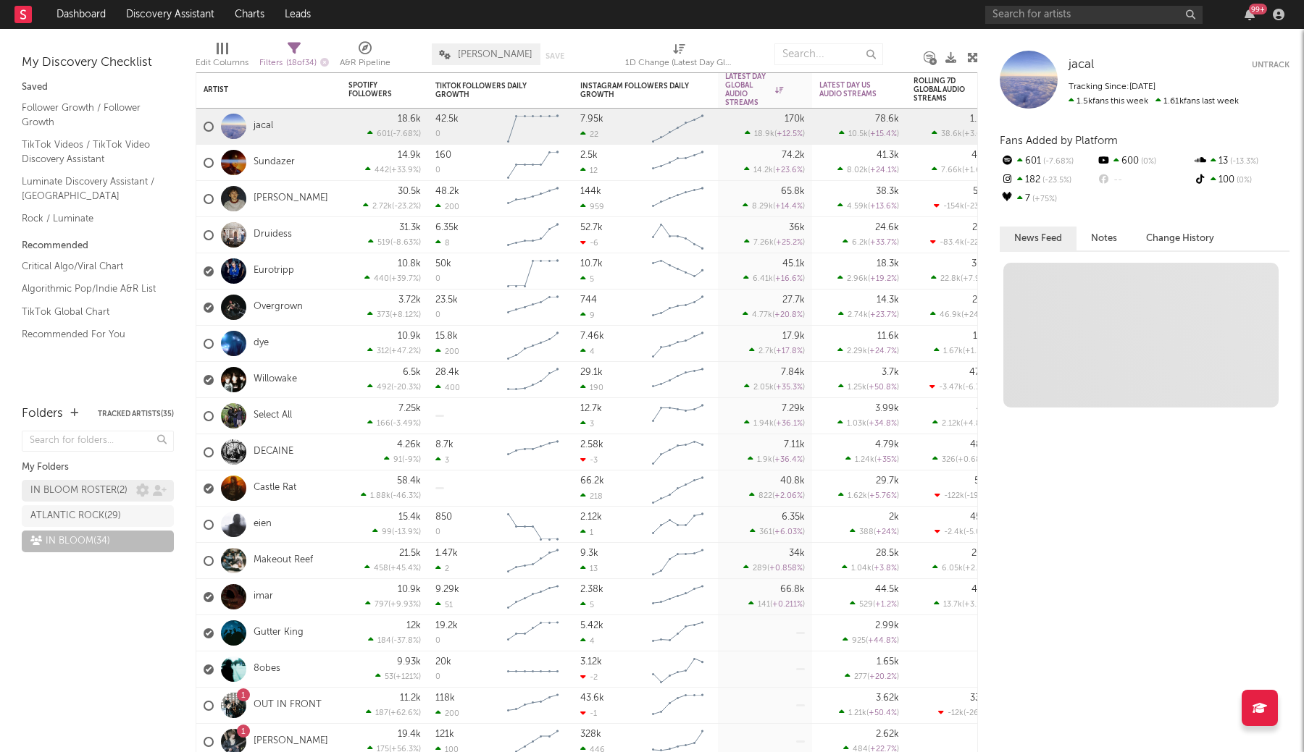
click at [75, 498] on div "IN BLOOM ROSTER ( 2 )" at bounding box center [78, 490] width 97 height 17
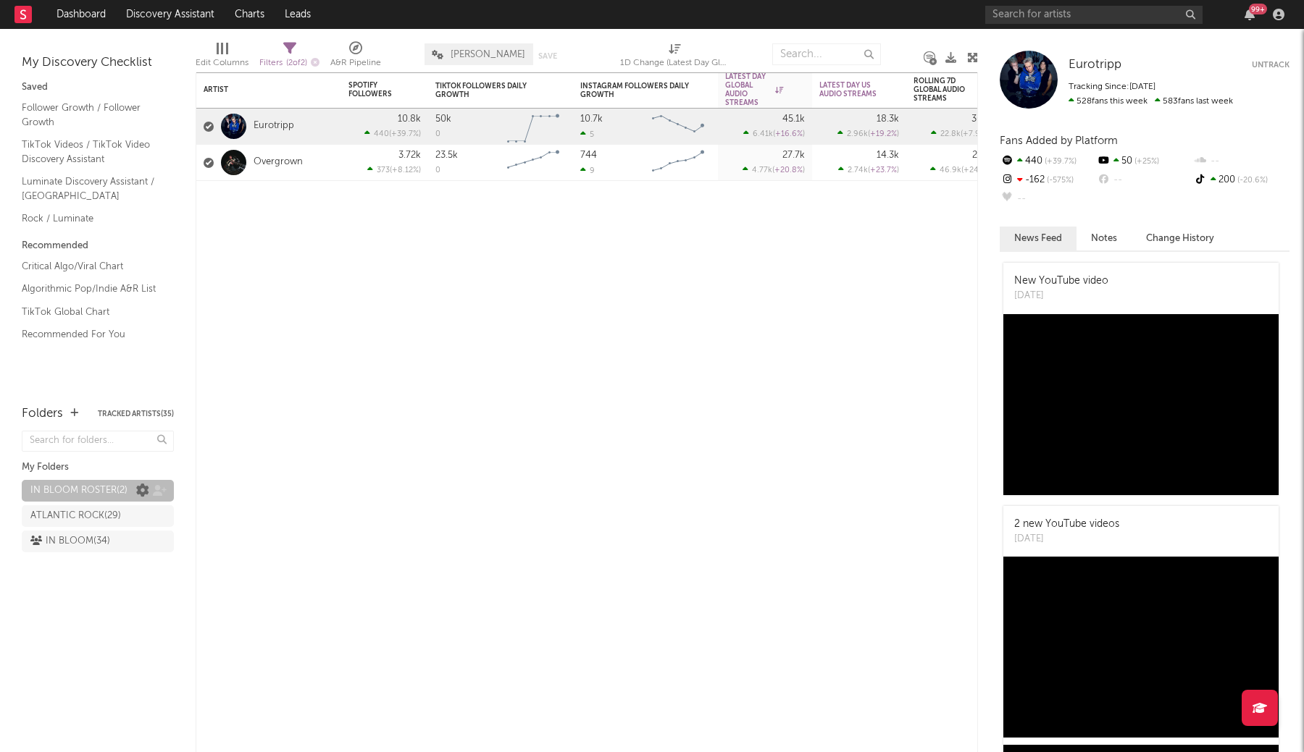
click at [140, 490] on icon at bounding box center [142, 491] width 13 height 13
click at [83, 492] on div "IN BLOOM ROSTER ( 2 )" at bounding box center [78, 490] width 97 height 17
click at [238, 269] on div "Artist Notifications Spotify Followers 7d Change WoW % Change TikTok Followers …" at bounding box center [587, 412] width 782 height 680
click at [272, 127] on link "Eurotripp" at bounding box center [273, 126] width 41 height 12
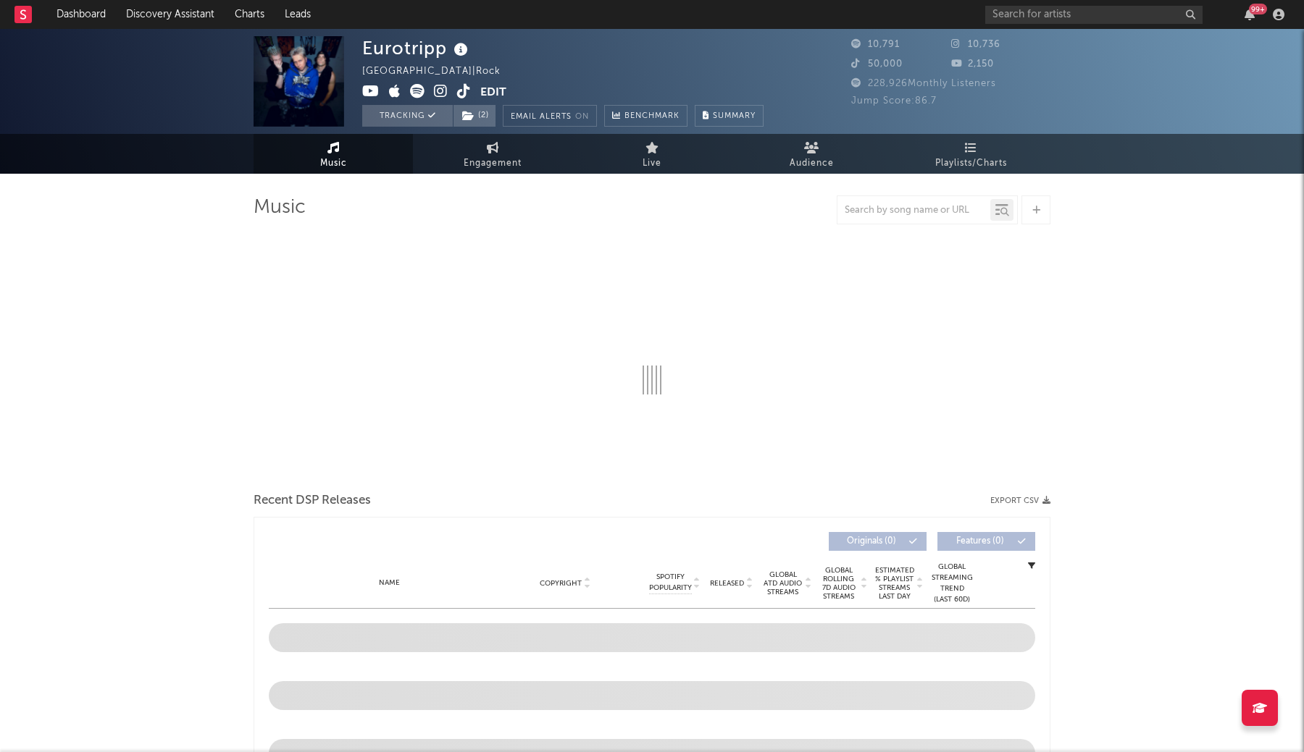
select select "1w"
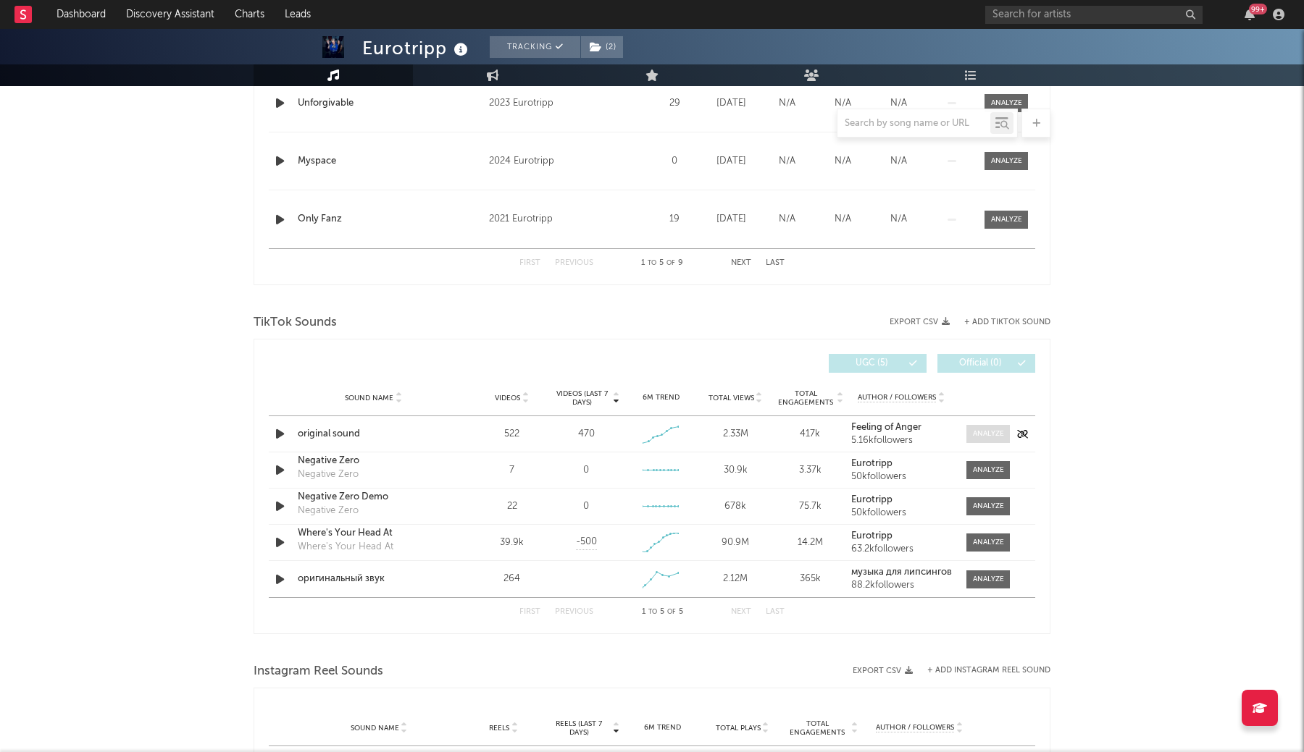
click at [980, 435] on div at bounding box center [988, 434] width 31 height 11
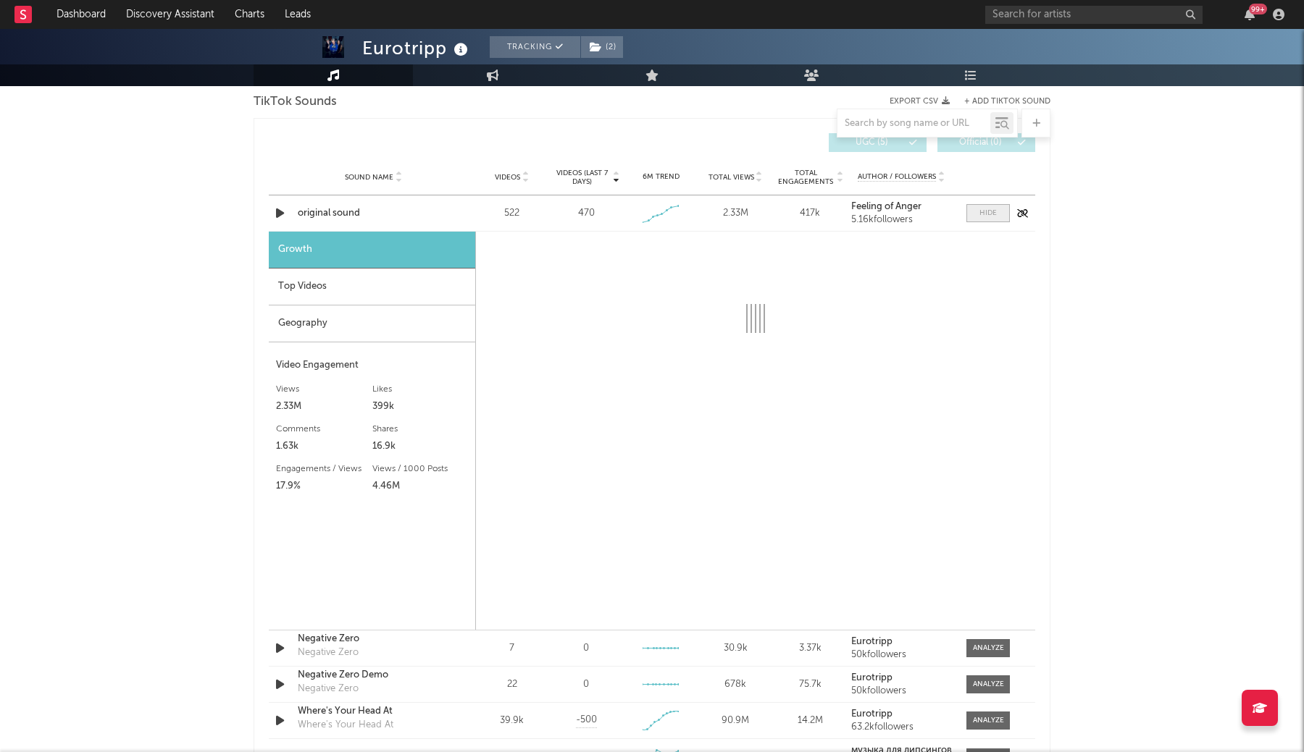
scroll to position [1010, 0]
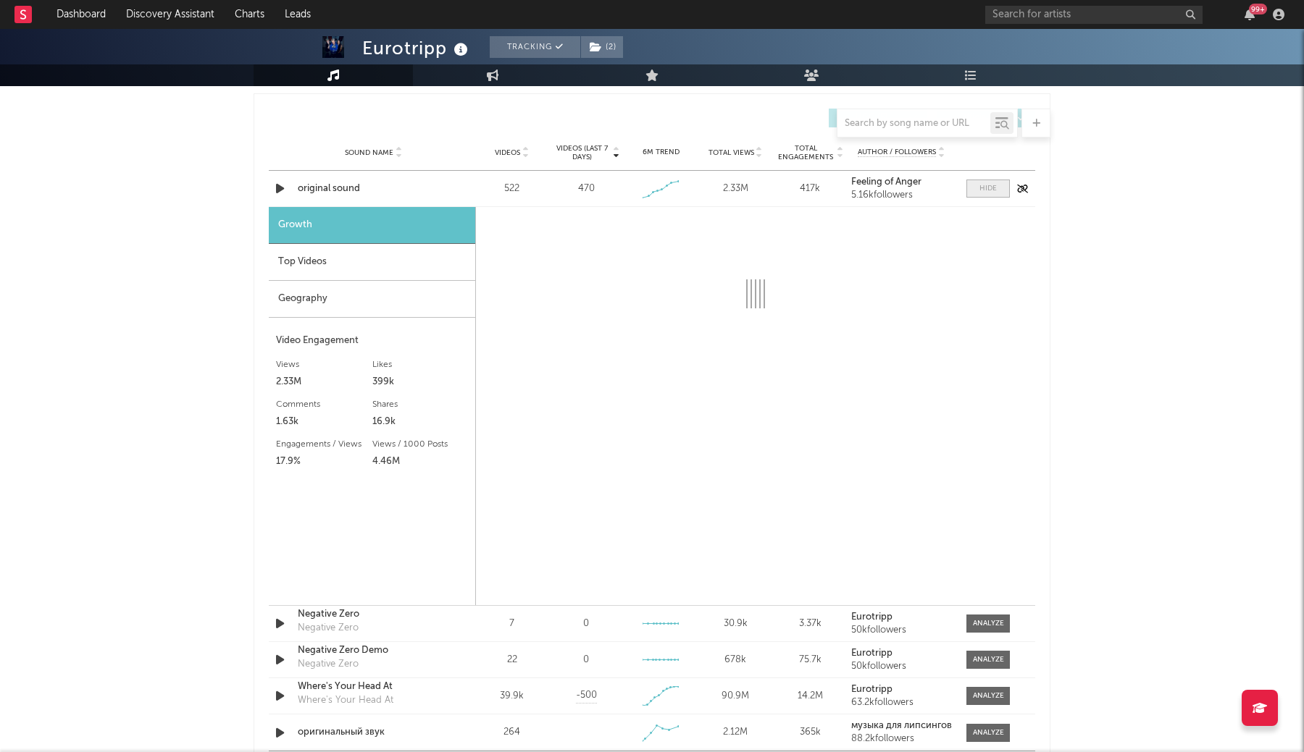
select select "1w"
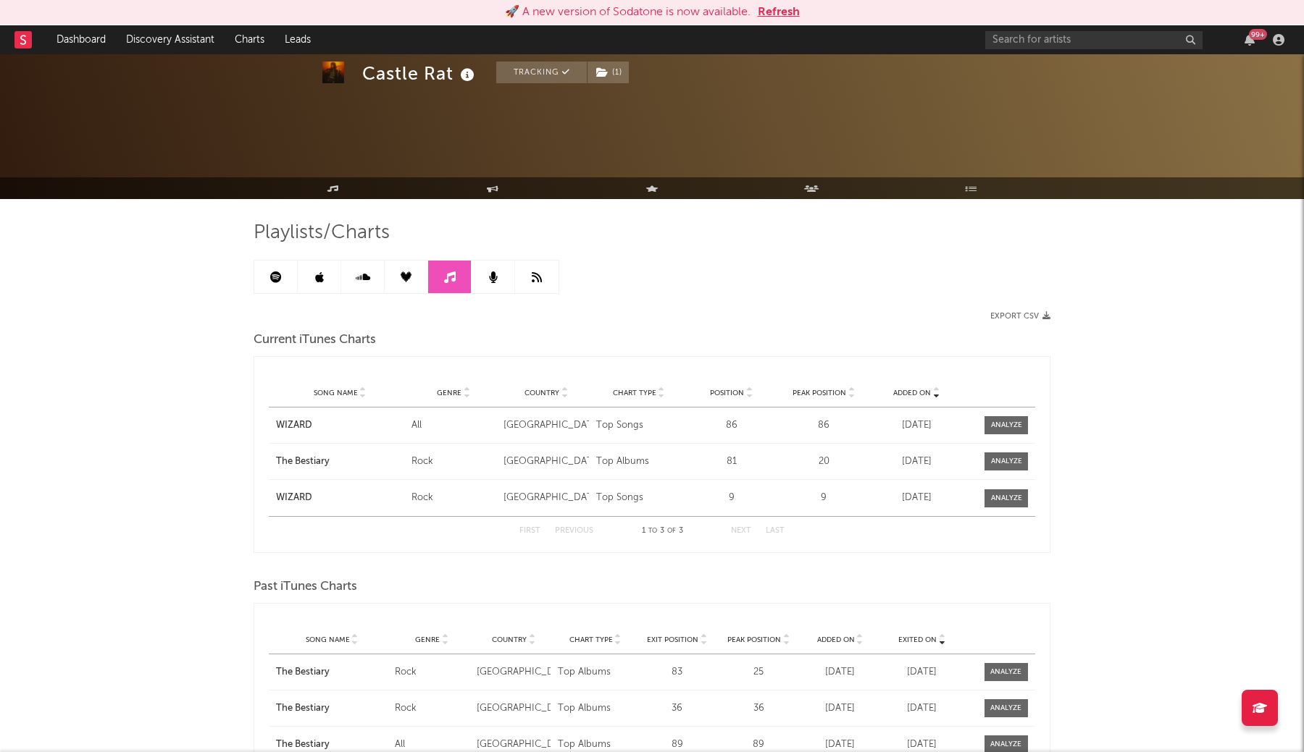
scroll to position [363, 0]
